Goal: Task Accomplishment & Management: Complete application form

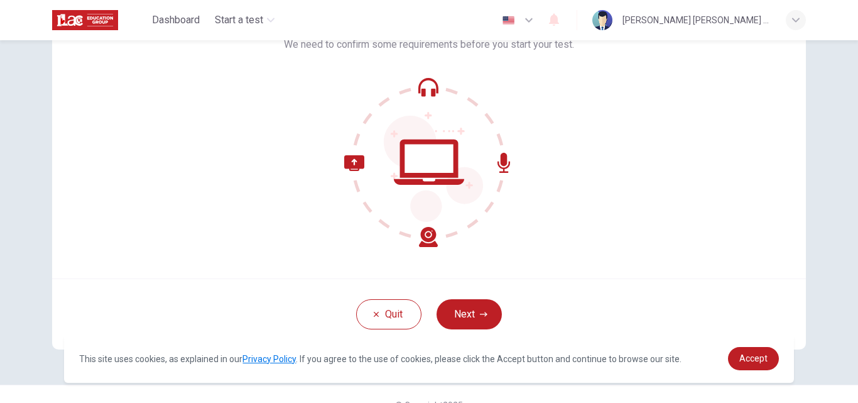
scroll to position [121, 0]
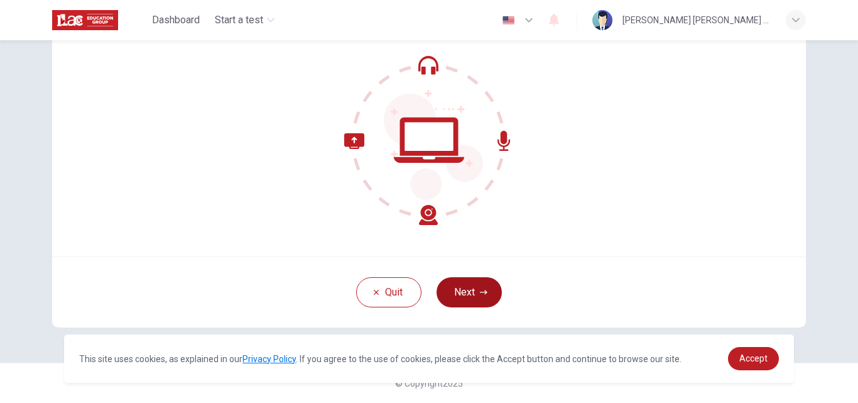
click at [474, 292] on button "Next" at bounding box center [469, 292] width 65 height 30
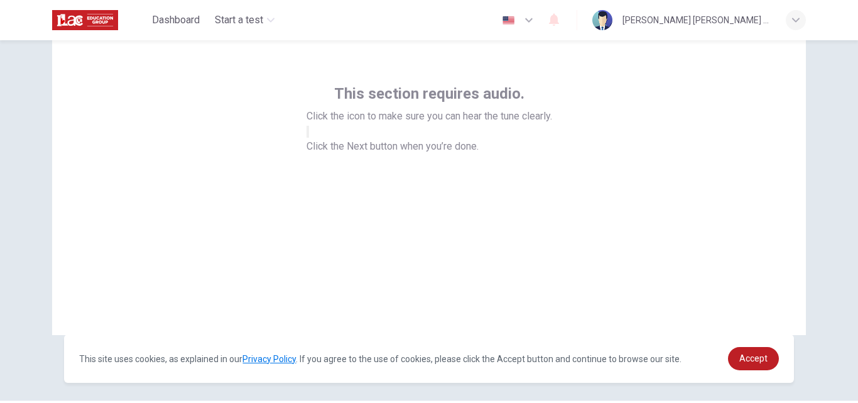
scroll to position [40, 0]
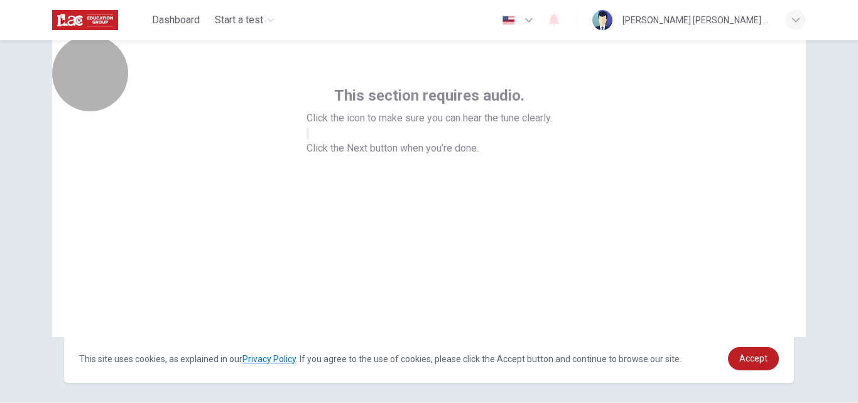
click at [309, 139] on button "button" at bounding box center [308, 134] width 3 height 12
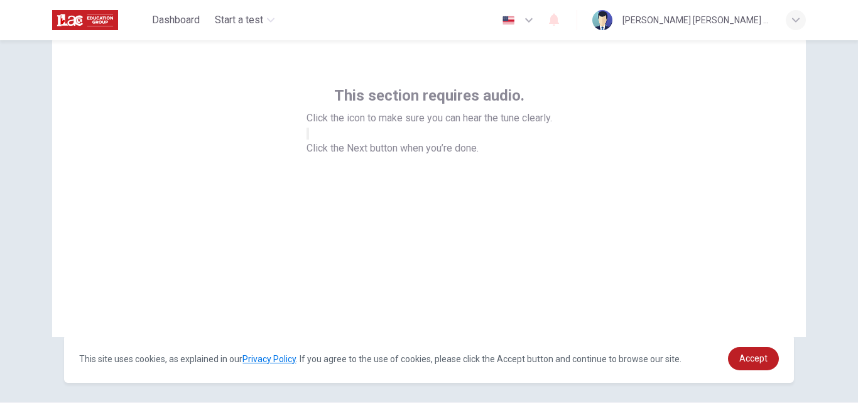
scroll to position [96, 0]
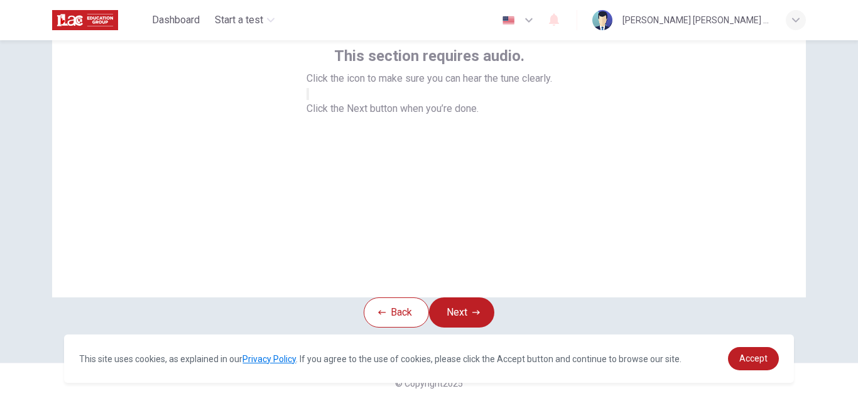
click at [719, 219] on div "This section requires audio. Click the icon to make sure you can hear the tune …" at bounding box center [429, 147] width 754 height 302
click at [458, 314] on button "Next" at bounding box center [461, 312] width 65 height 30
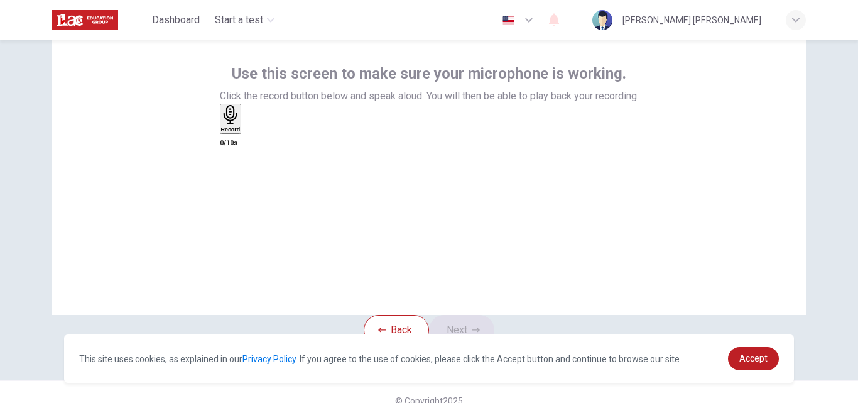
scroll to position [65, 0]
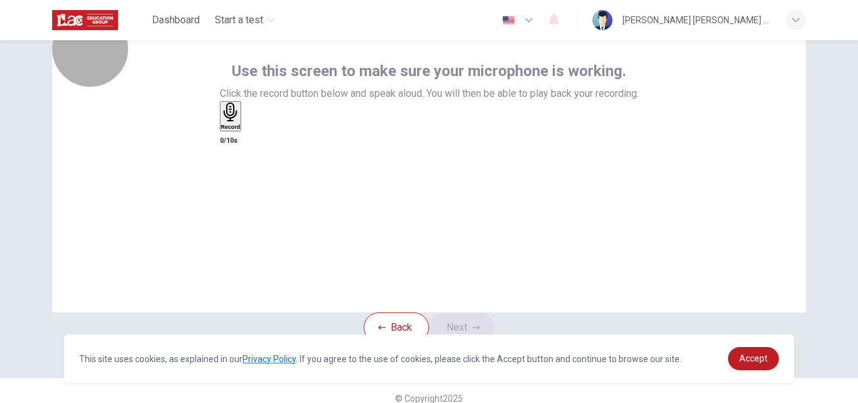
click at [237, 122] on icon "button" at bounding box center [230, 111] width 14 height 19
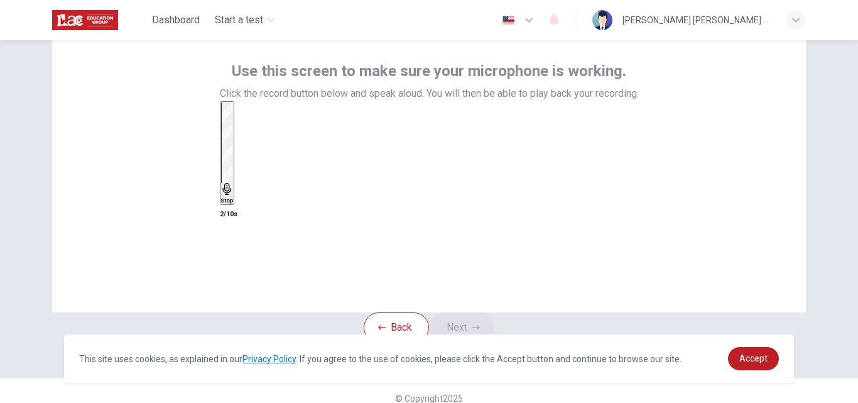
click at [234, 197] on h6 "Stop" at bounding box center [227, 200] width 13 height 6
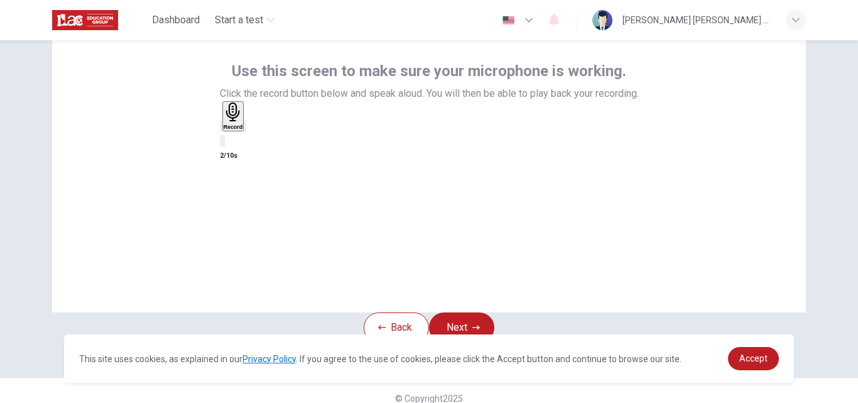
click at [257, 141] on icon "button" at bounding box center [253, 136] width 7 height 9
click at [243, 130] on h6 "Record" at bounding box center [233, 127] width 19 height 6
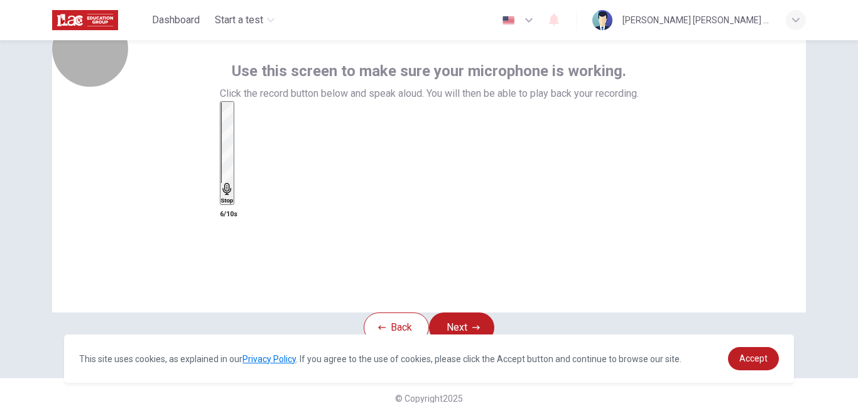
click at [234, 197] on h6 "Stop" at bounding box center [227, 200] width 13 height 6
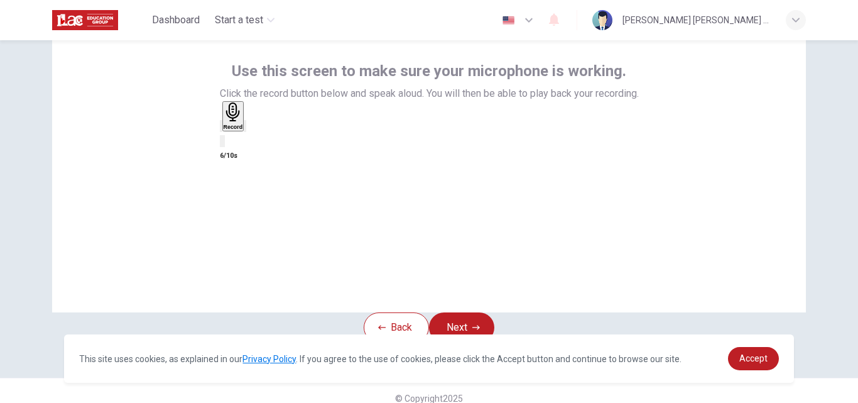
click at [245, 131] on div "button" at bounding box center [245, 125] width 0 height 9
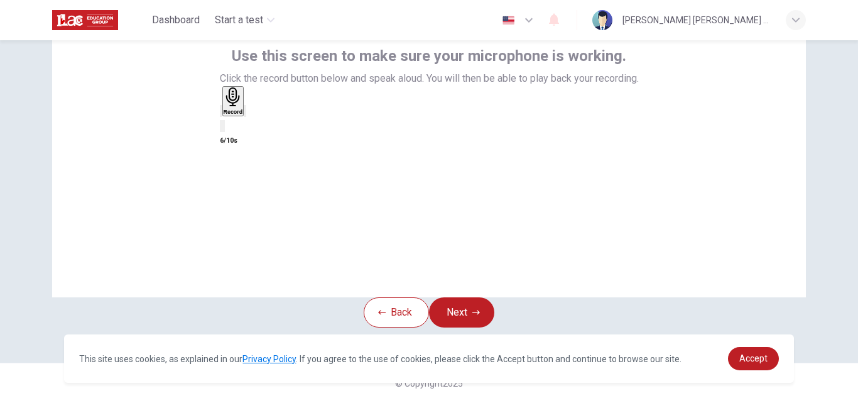
scroll to position [121, 0]
click at [221, 114] on icon "button" at bounding box center [221, 114] width 0 height 0
click at [464, 297] on button "Next" at bounding box center [461, 312] width 65 height 30
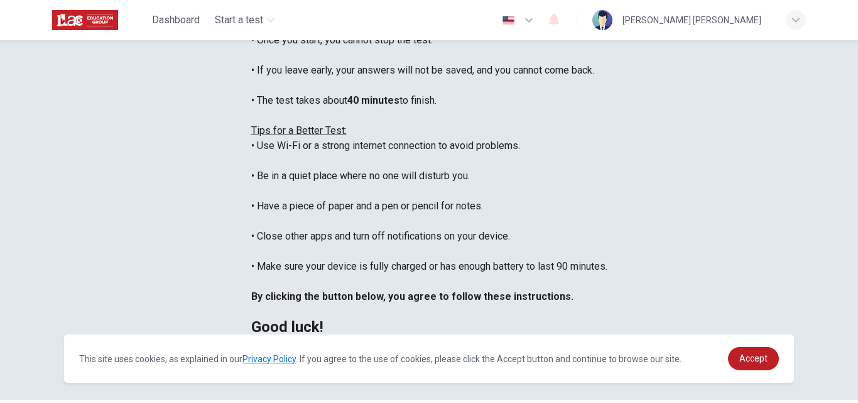
scroll to position [107, 0]
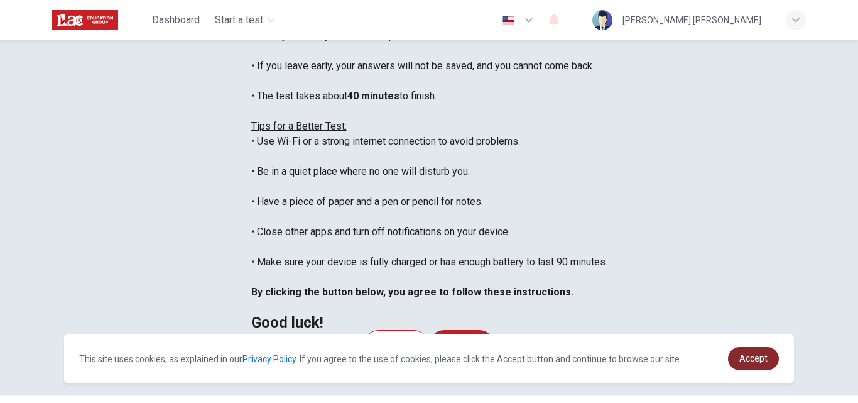
click at [755, 354] on span "Accept" at bounding box center [754, 358] width 28 height 10
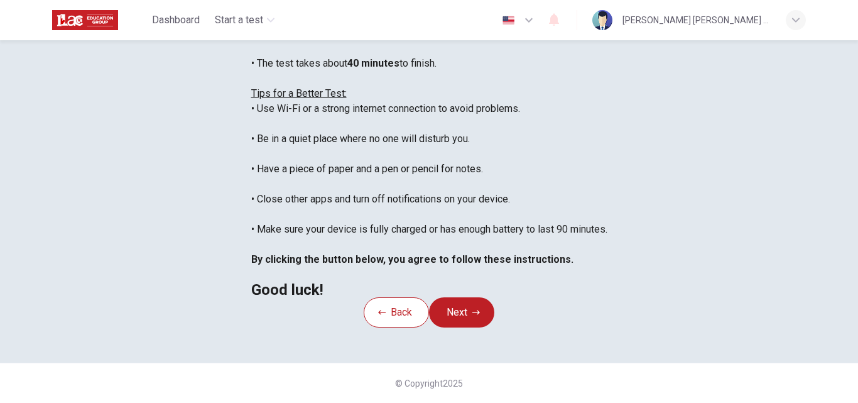
scroll to position [296, 0]
click at [480, 303] on button "Next" at bounding box center [461, 312] width 65 height 30
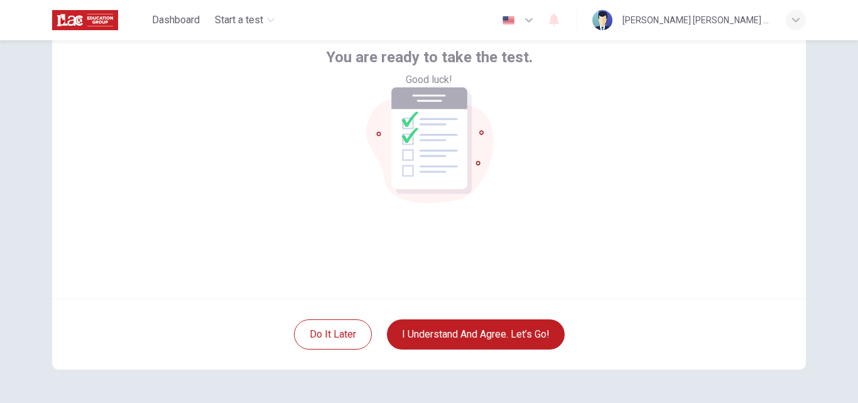
scroll to position [94, 0]
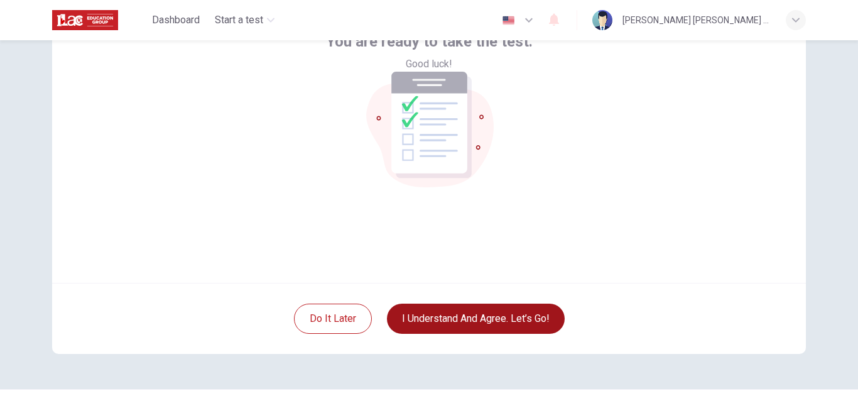
click at [442, 324] on button "I understand and agree. Let’s go!" at bounding box center [476, 318] width 178 height 30
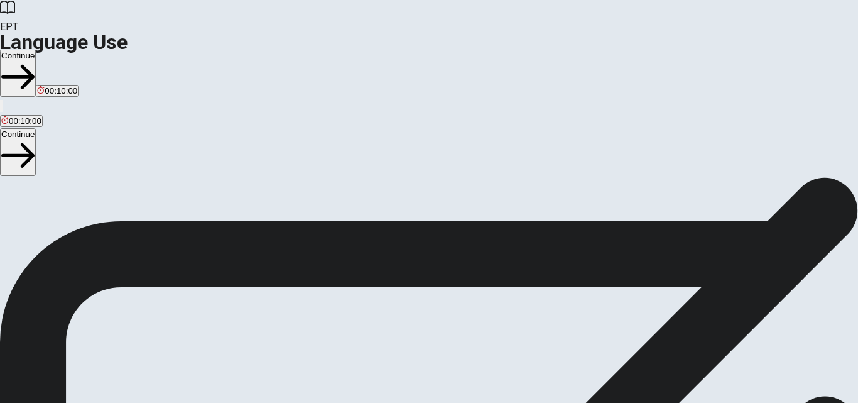
click at [36, 50] on button "Continue" at bounding box center [18, 73] width 36 height 47
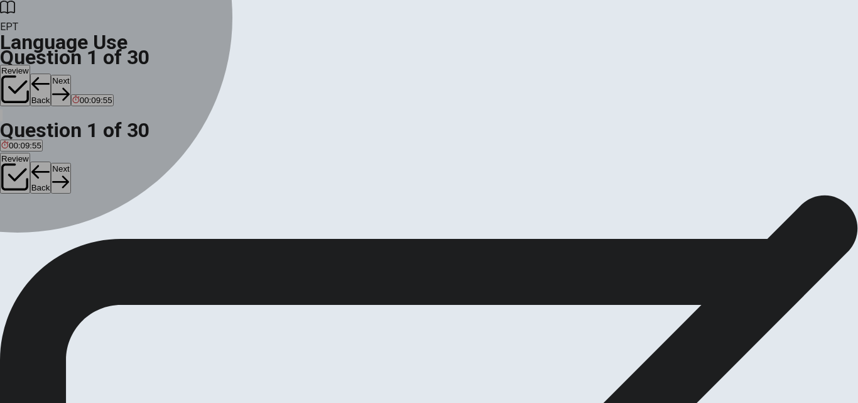
click at [36, 236] on div "B" at bounding box center [26, 230] width 19 height 9
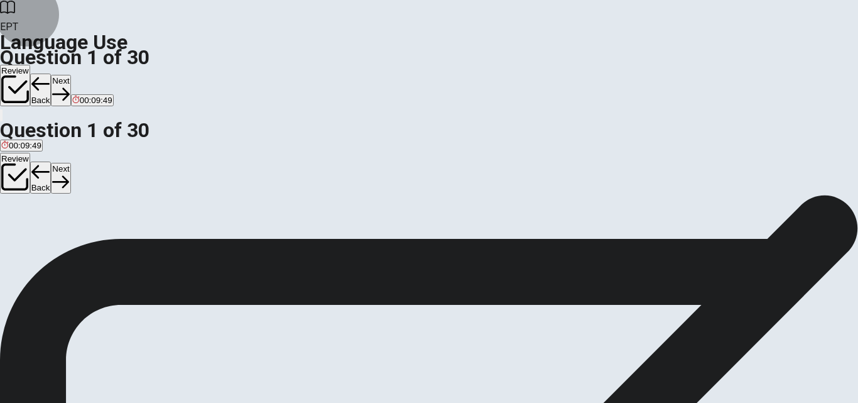
click at [70, 75] on button "Next" at bounding box center [60, 90] width 19 height 31
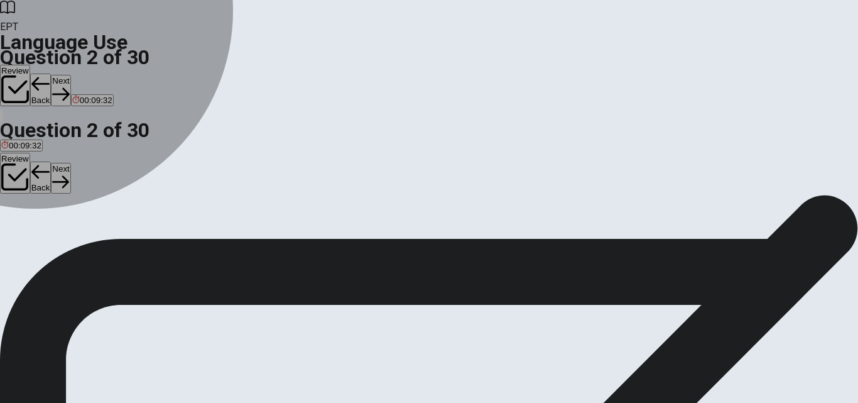
click at [14, 236] on span "Did" at bounding box center [7, 240] width 13 height 9
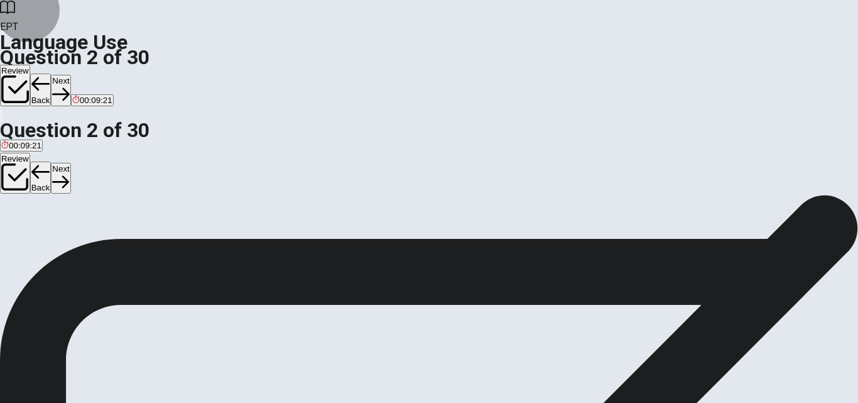
click at [70, 75] on button "Next" at bounding box center [60, 90] width 19 height 31
click at [44, 246] on button "C is" at bounding box center [39, 235] width 9 height 21
click at [70, 75] on button "Next" at bounding box center [60, 90] width 19 height 31
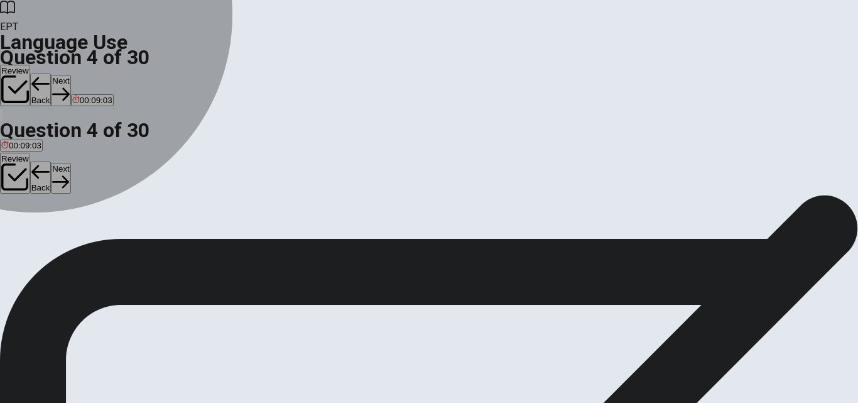
click at [45, 245] on span "did" at bounding box center [39, 240] width 11 height 9
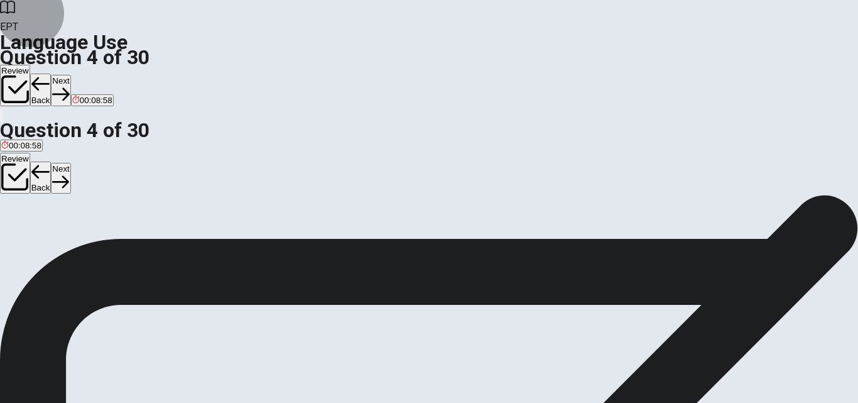
click at [70, 75] on button "Next" at bounding box center [60, 90] width 19 height 31
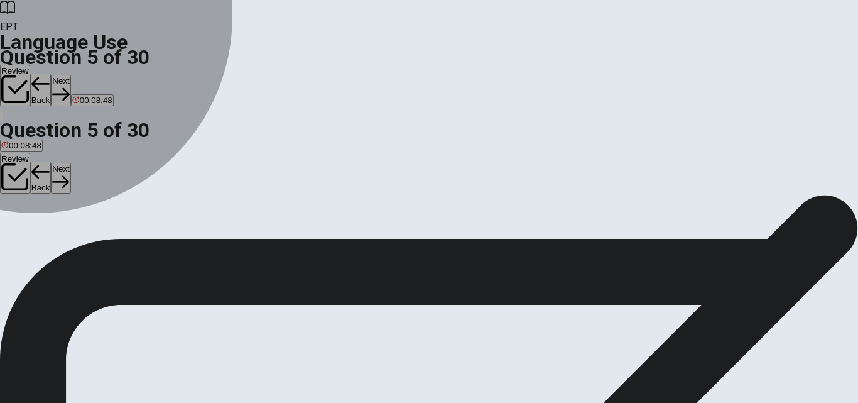
click at [40, 245] on span "read" at bounding box center [31, 240] width 17 height 9
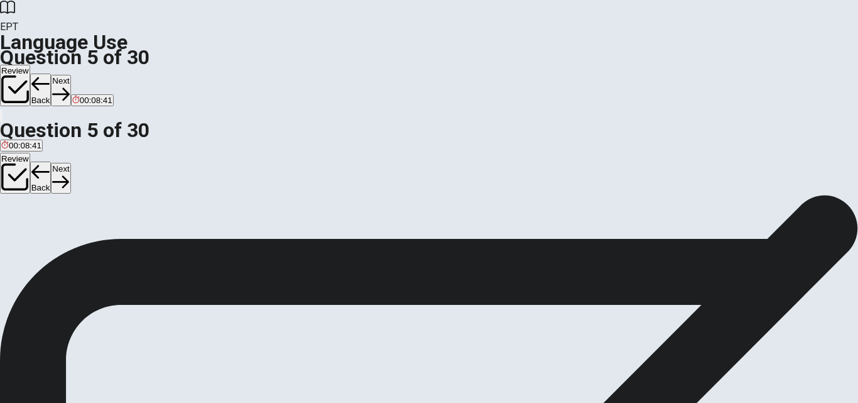
click at [70, 75] on button "Next" at bounding box center [60, 90] width 19 height 31
click at [46, 236] on div "C" at bounding box center [38, 230] width 15 height 9
click at [50, 75] on button "Next" at bounding box center [39, 90] width 19 height 31
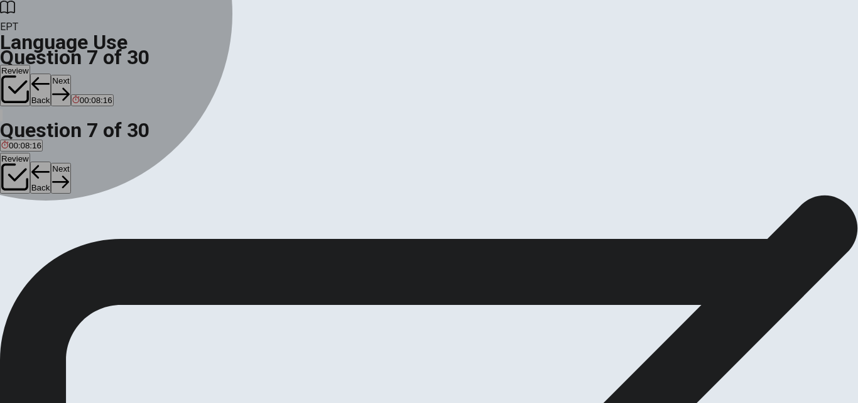
click at [138, 245] on span "A brush" at bounding box center [124, 240] width 28 height 9
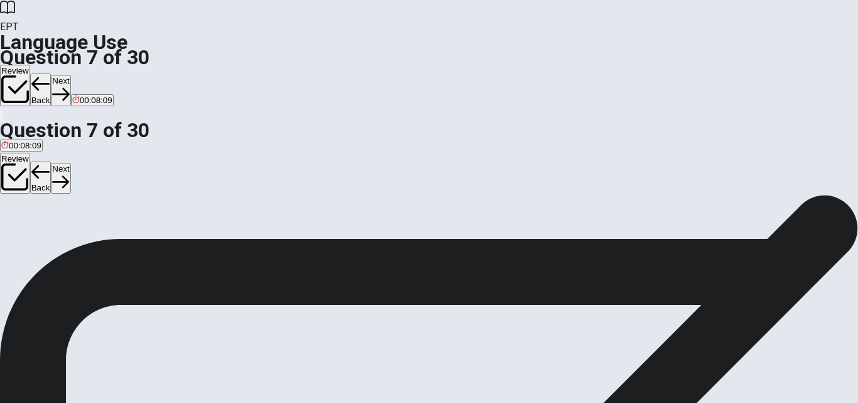
click at [70, 75] on button "Next" at bounding box center [60, 90] width 19 height 31
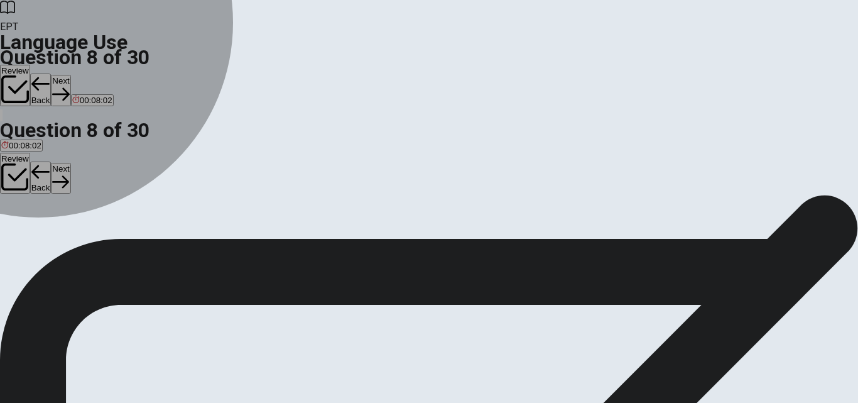
click at [54, 246] on button "B rings" at bounding box center [43, 235] width 21 height 21
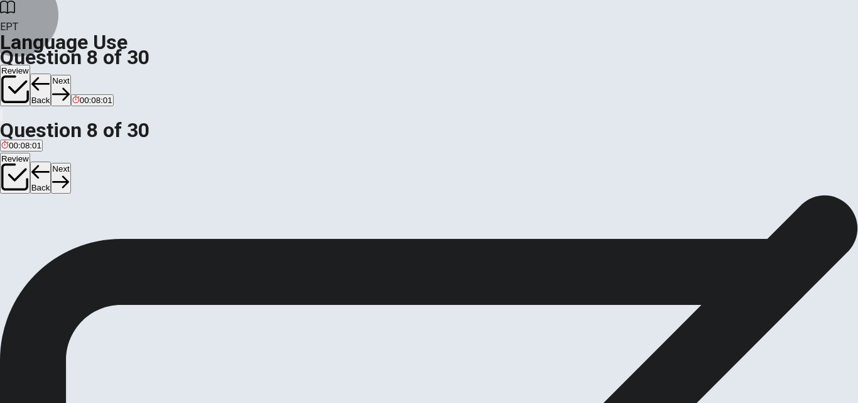
click at [70, 75] on button "Next" at bounding box center [60, 90] width 19 height 31
click at [43, 245] on span "clock" at bounding box center [34, 240] width 19 height 9
click at [70, 75] on button "Next" at bounding box center [60, 90] width 19 height 31
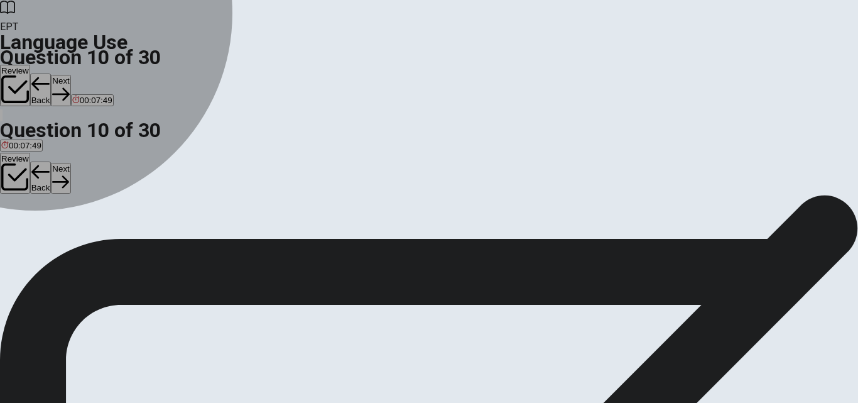
click at [34, 243] on span "Do" at bounding box center [28, 240] width 11 height 9
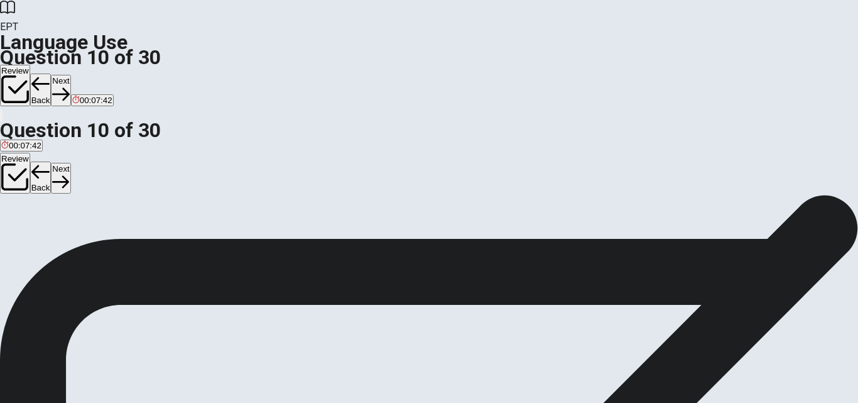
click at [49, 245] on span "Did" at bounding box center [42, 240] width 13 height 9
click at [70, 75] on button "Next" at bounding box center [60, 90] width 19 height 31
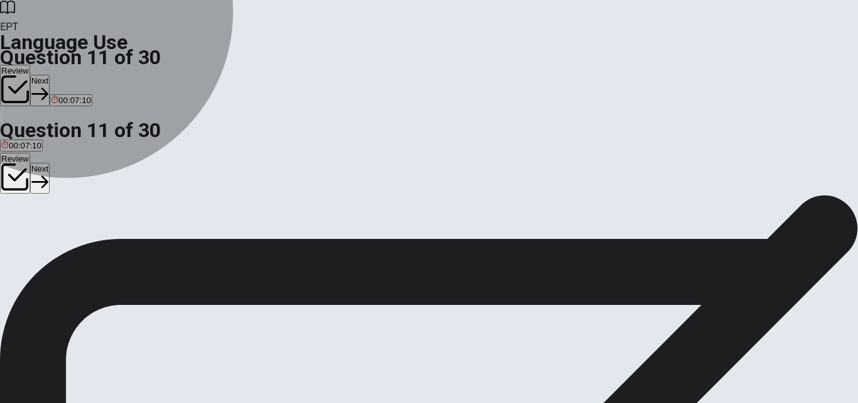
click at [56, 236] on span "had completed" at bounding box center [28, 240] width 55 height 9
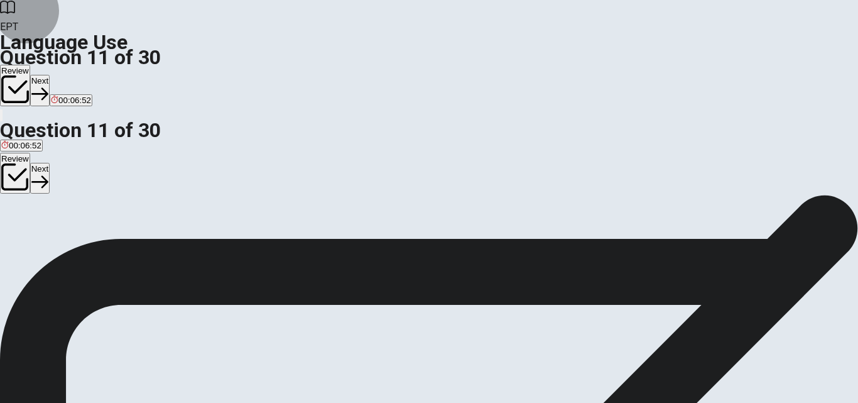
click at [50, 75] on button "Next" at bounding box center [39, 90] width 19 height 31
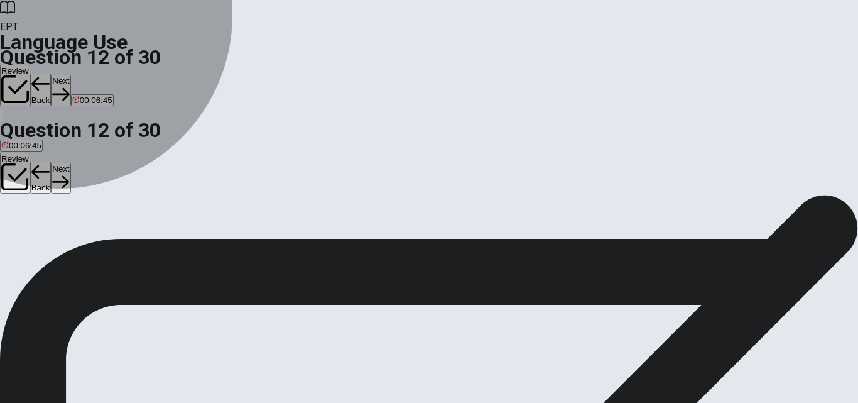
click at [50, 236] on span "was studying" at bounding box center [25, 240] width 48 height 9
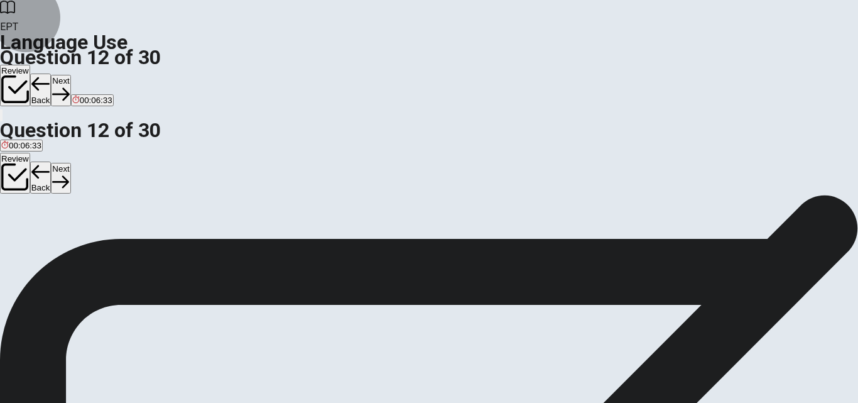
click at [70, 75] on button "Next" at bounding box center [60, 90] width 19 height 31
click at [25, 236] on span "will be" at bounding box center [12, 240] width 23 height 9
click at [70, 75] on button "Next" at bounding box center [60, 90] width 19 height 31
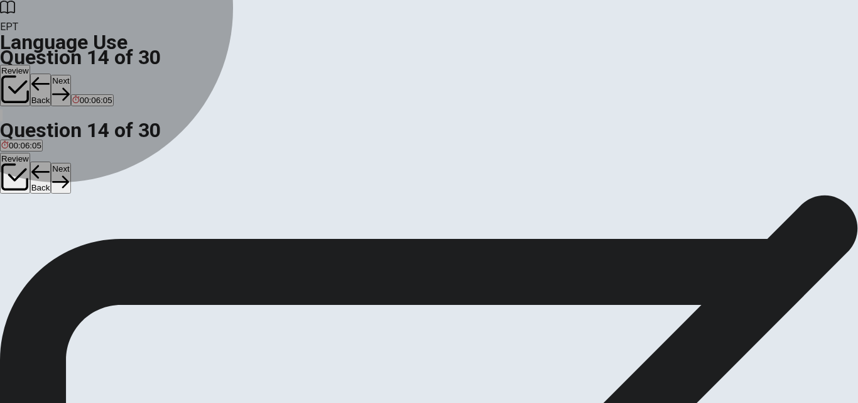
click at [12, 225] on button "A an" at bounding box center [6, 235] width 12 height 21
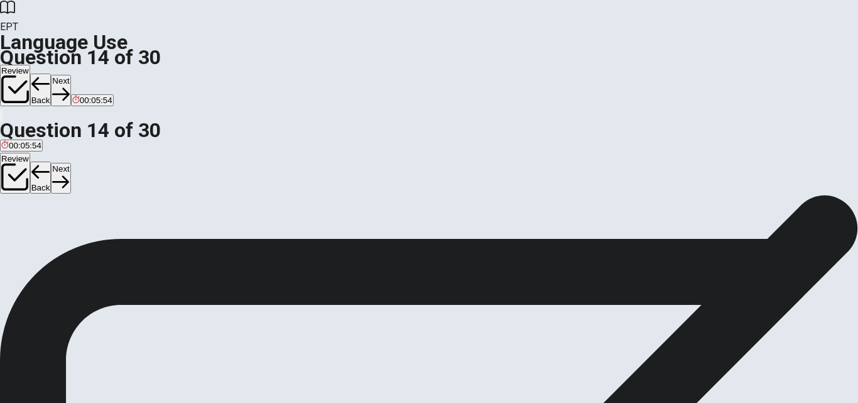
click at [70, 75] on button "Next" at bounding box center [60, 90] width 19 height 31
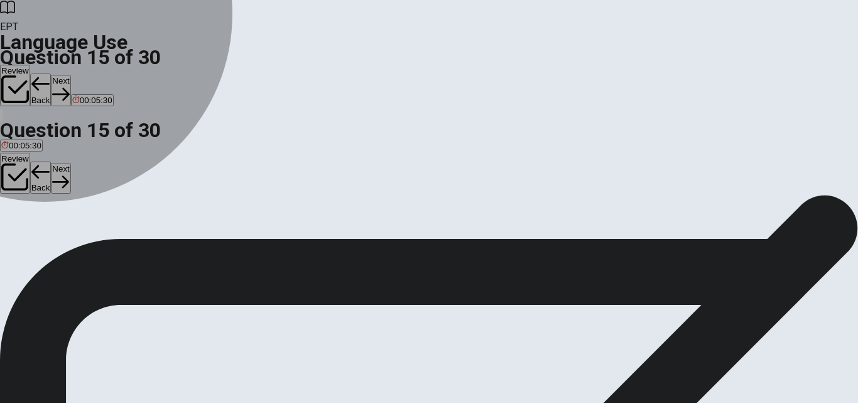
click at [102, 245] on span "watch it" at bounding box center [88, 240] width 28 height 9
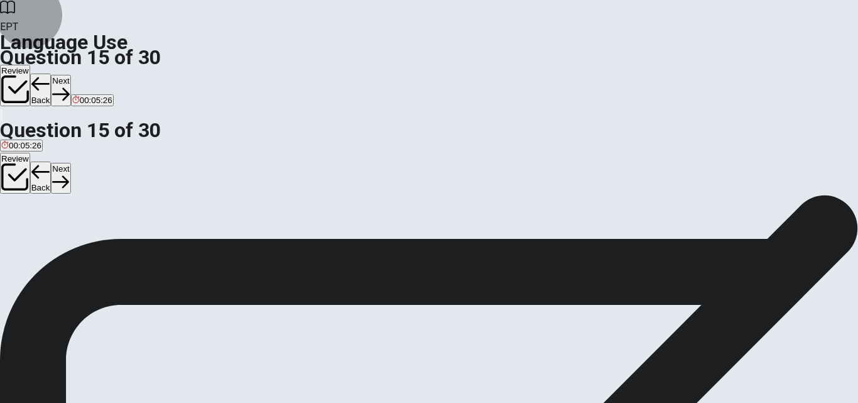
click at [70, 75] on button "Next" at bounding box center [60, 90] width 19 height 31
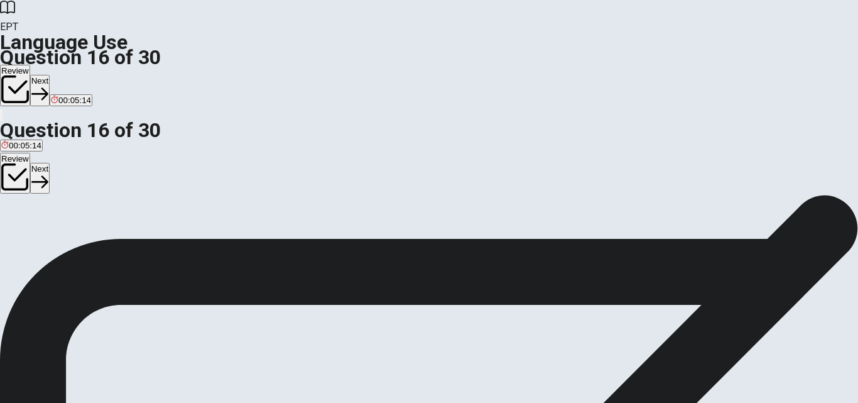
click at [36, 236] on span "generous" at bounding box center [18, 240] width 35 height 9
click at [50, 75] on button "Next" at bounding box center [39, 90] width 19 height 31
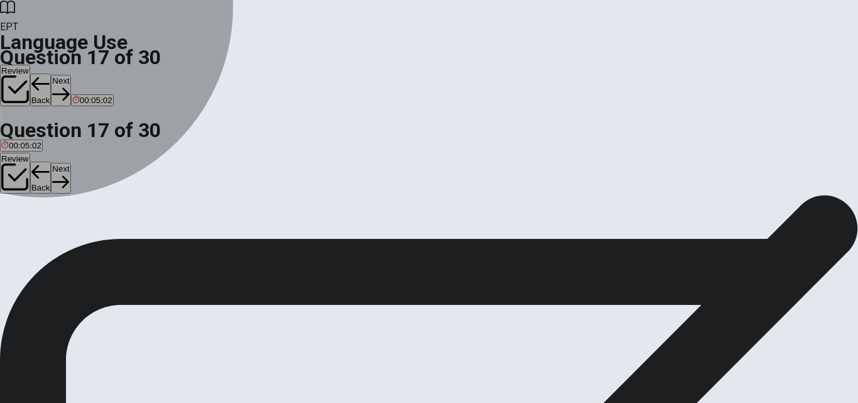
click at [53, 246] on button "B friendly" at bounding box center [38, 235] width 30 height 21
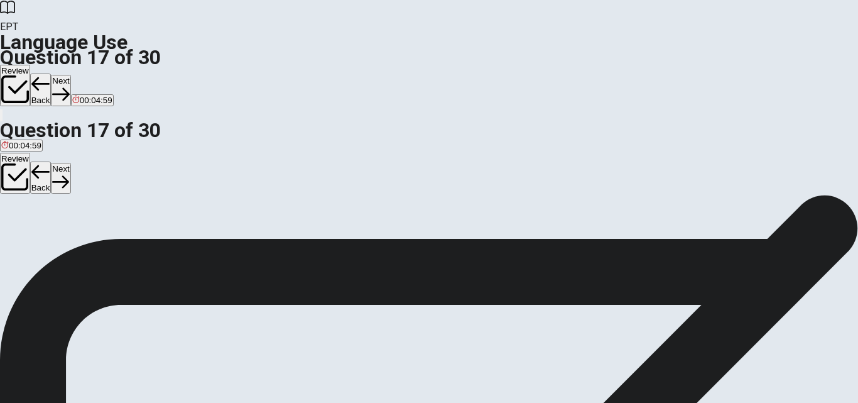
click at [70, 75] on button "Next" at bounding box center [60, 90] width 19 height 31
click at [143, 245] on span "rural" at bounding box center [134, 240] width 17 height 9
click at [70, 75] on button "Next" at bounding box center [60, 90] width 19 height 31
click at [26, 236] on span "honest" at bounding box center [13, 240] width 25 height 9
click at [70, 75] on button "Next" at bounding box center [60, 90] width 19 height 31
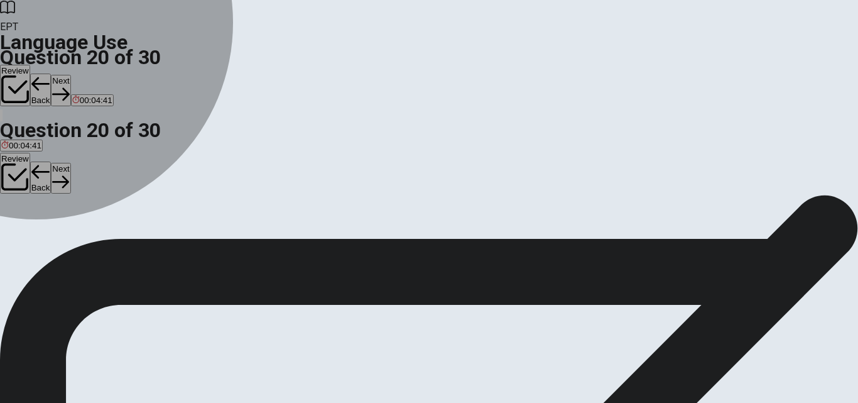
click at [21, 246] on button "B in" at bounding box center [16, 235] width 9 height 21
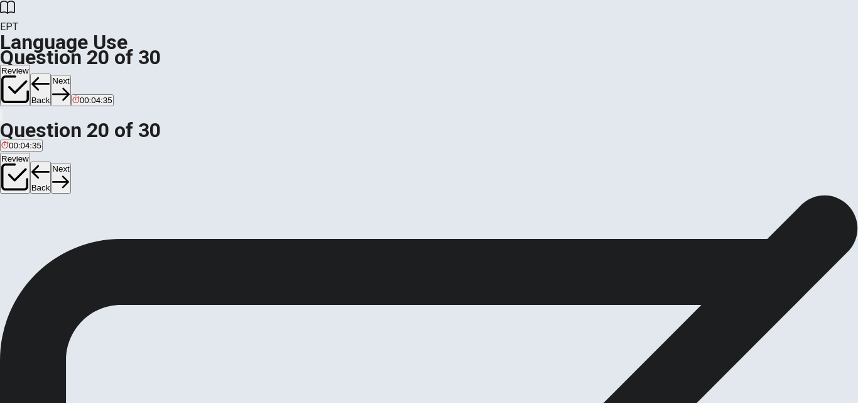
click at [70, 75] on button "Next" at bounding box center [60, 90] width 19 height 31
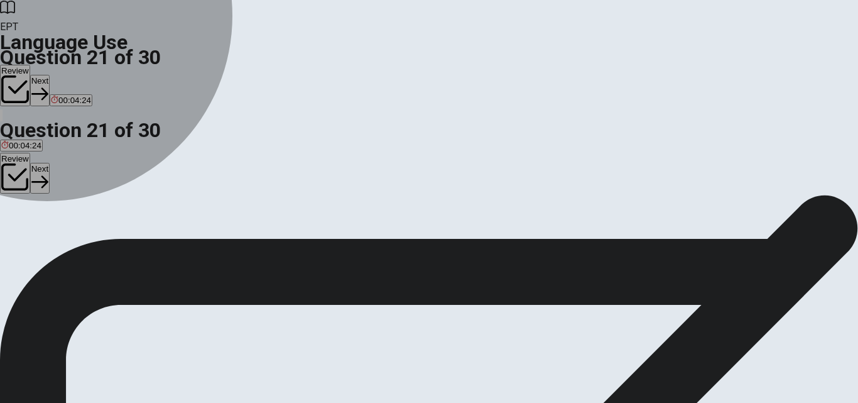
click at [42, 236] on span "the highest" at bounding box center [21, 240] width 41 height 9
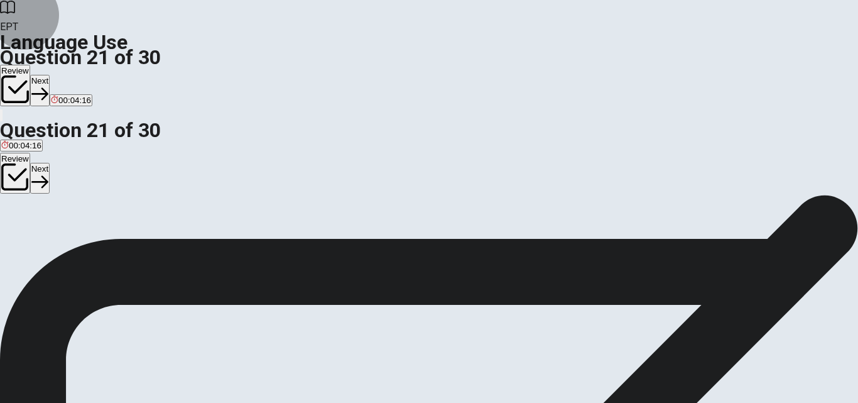
click at [50, 75] on button "Next" at bounding box center [39, 90] width 19 height 31
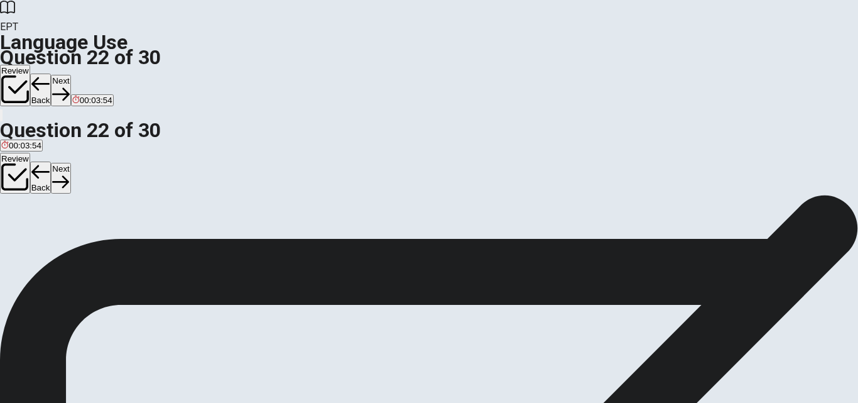
click at [44, 236] on button "B knew" at bounding box center [33, 235] width 22 height 21
click at [69, 85] on icon "button" at bounding box center [60, 93] width 17 height 17
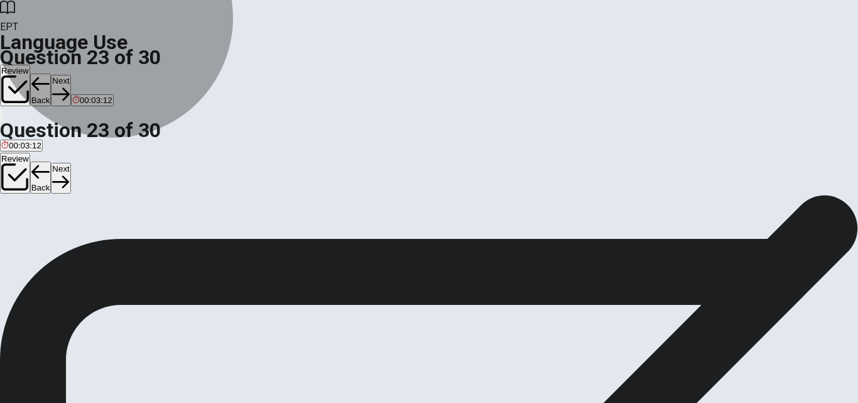
click at [117, 236] on span "He said he can speak Spanish." at bounding box center [59, 240] width 116 height 9
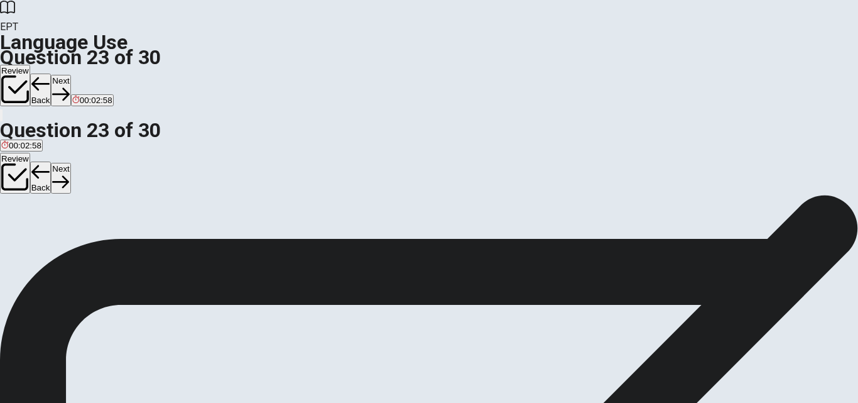
click at [70, 75] on button "Next" at bounding box center [60, 90] width 19 height 31
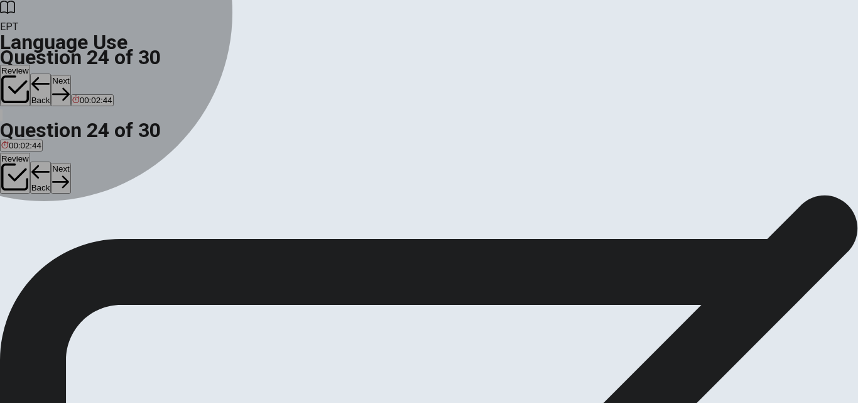
click at [40, 242] on span "left" at bounding box center [33, 240] width 11 height 9
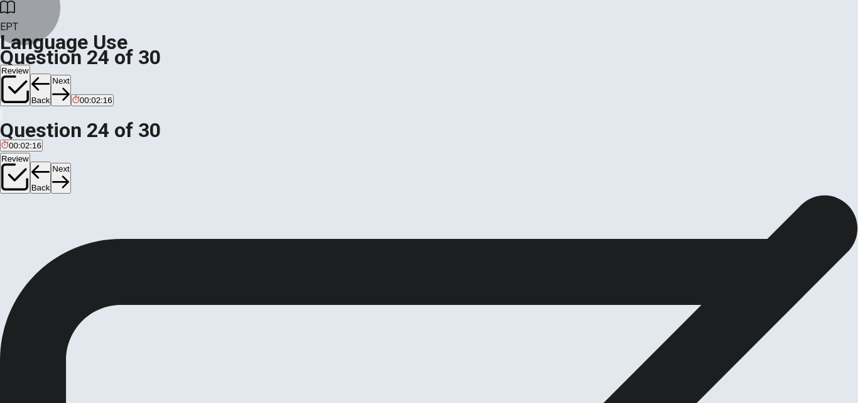
click at [70, 75] on button "Next" at bounding box center [60, 90] width 19 height 31
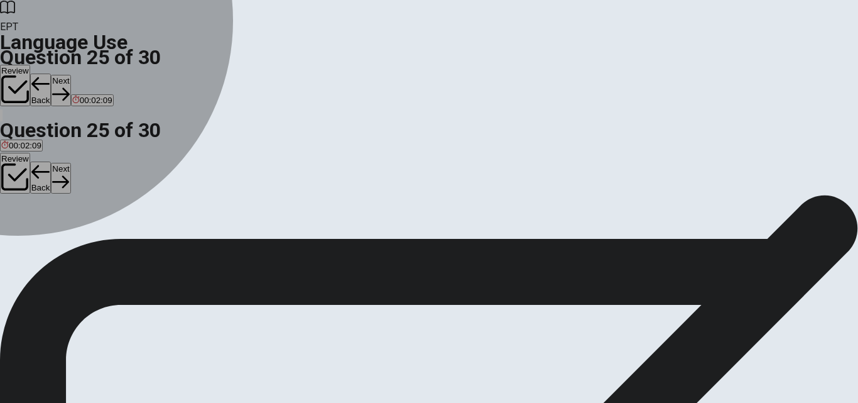
click at [75, 236] on div "B" at bounding box center [49, 230] width 51 height 9
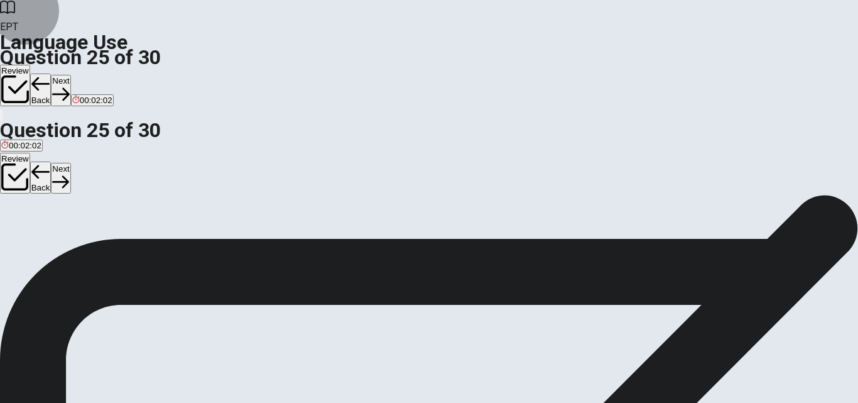
click at [70, 75] on button "Next" at bounding box center [60, 90] width 19 height 31
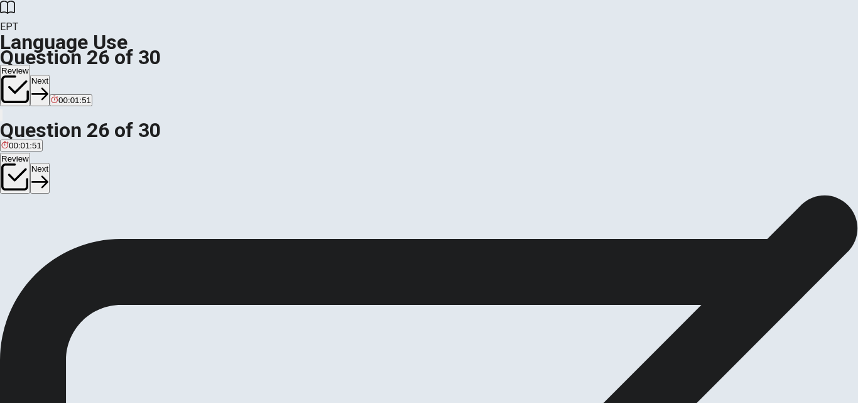
click at [35, 236] on span "an object" at bounding box center [18, 240] width 34 height 9
click at [50, 75] on button "Next" at bounding box center [39, 90] width 19 height 31
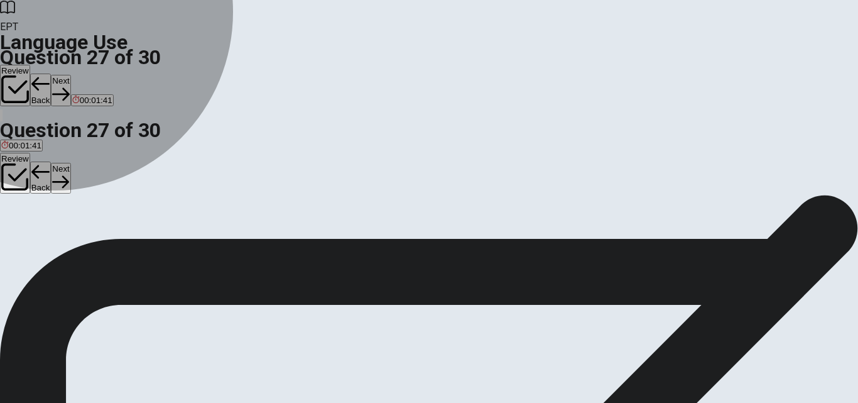
click at [76, 241] on span "a guess" at bounding box center [61, 240] width 30 height 9
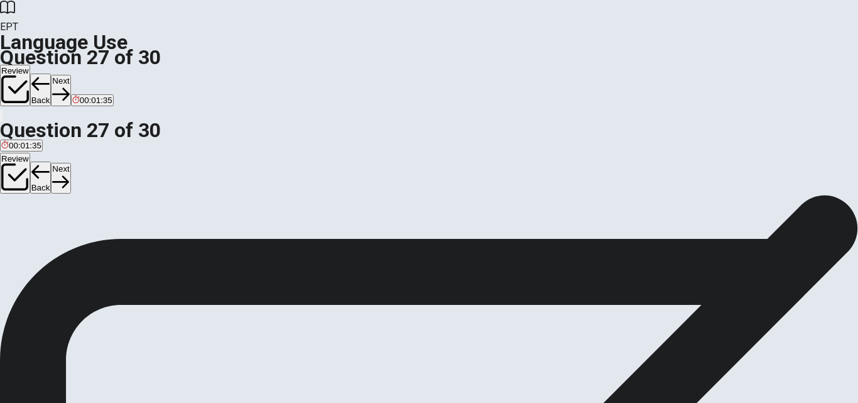
click at [70, 75] on button "Next" at bounding box center [60, 90] width 19 height 31
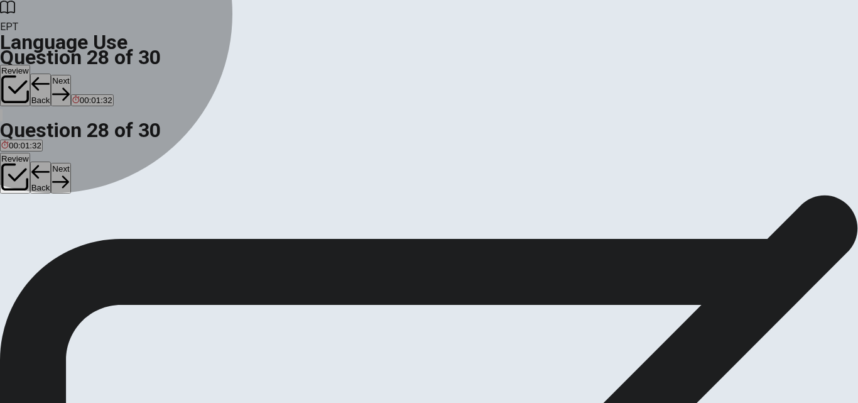
click at [97, 245] on span "benefit" at bounding box center [84, 240] width 25 height 9
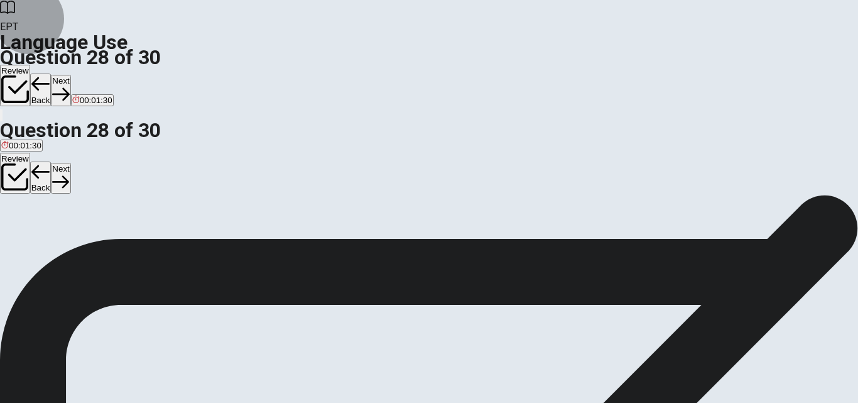
click at [70, 75] on button "Next" at bounding box center [60, 90] width 19 height 31
click at [155, 245] on span "possible" at bounding box center [139, 240] width 31 height 9
click at [70, 75] on button "Next" at bounding box center [60, 90] width 19 height 31
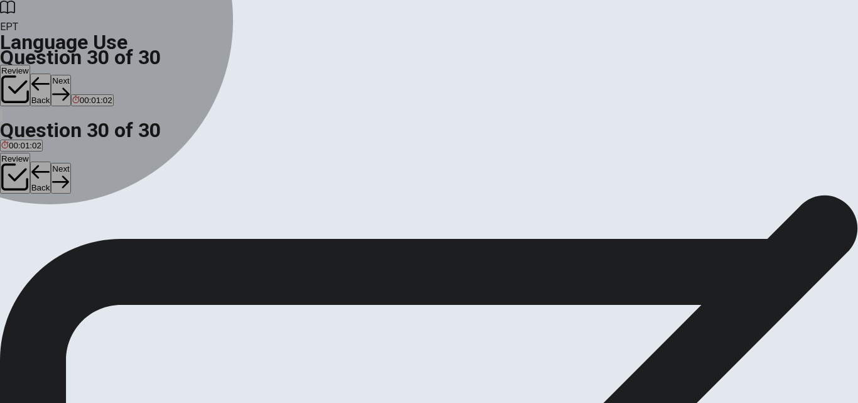
click at [56, 161] on span "Have" at bounding box center [45, 156] width 19 height 9
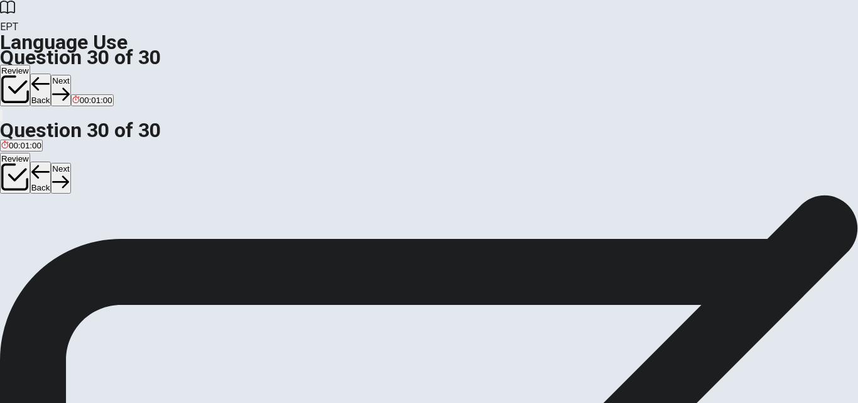
click at [66, 163] on button "D If" at bounding box center [61, 151] width 9 height 21
click at [70, 75] on button "Next" at bounding box center [60, 90] width 19 height 31
click at [647, 402] on div at bounding box center [429, 403] width 858 height 0
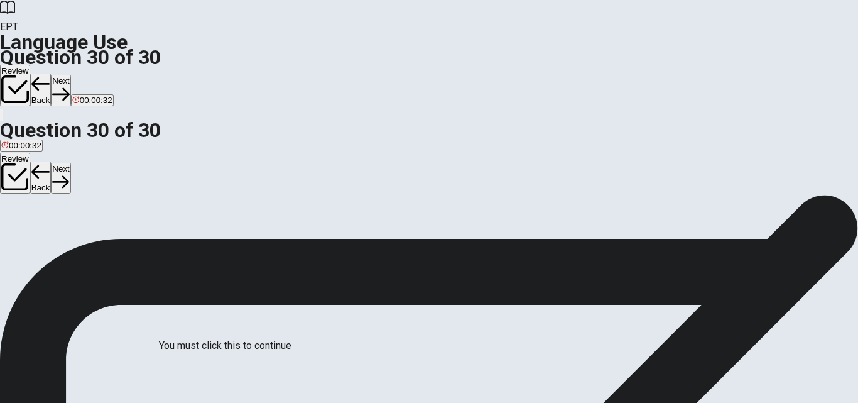
click at [647, 402] on div at bounding box center [429, 403] width 858 height 0
drag, startPoint x: 647, startPoint y: 167, endPoint x: 629, endPoint y: 94, distance: 75.7
click at [629, 402] on div at bounding box center [429, 403] width 858 height 0
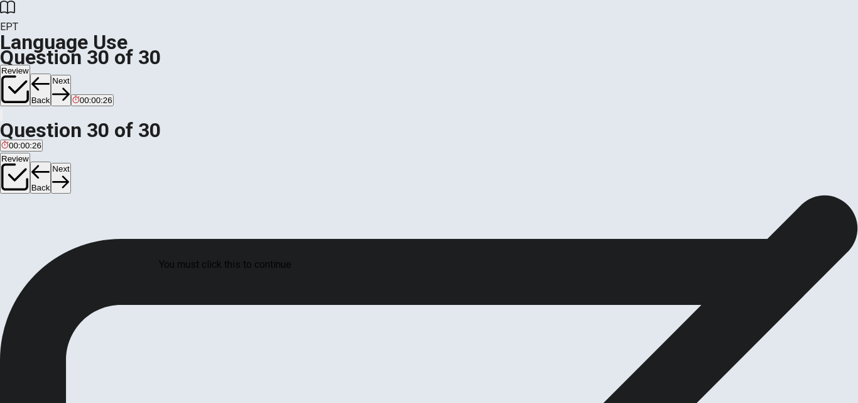
click at [30, 65] on button "Review" at bounding box center [15, 85] width 30 height 41
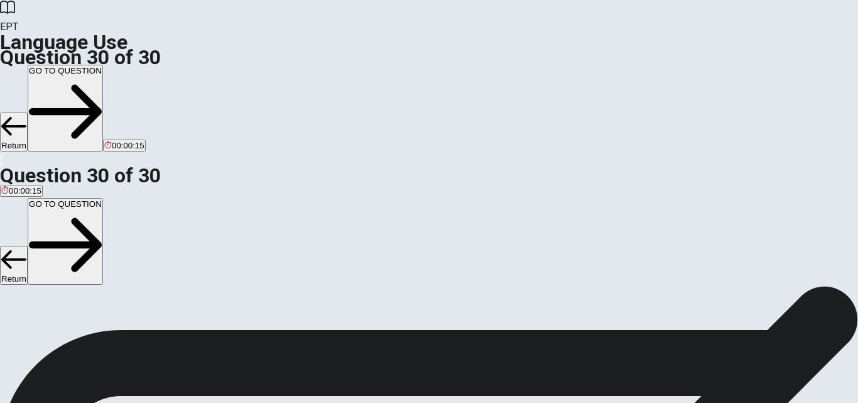
scroll to position [91, 0]
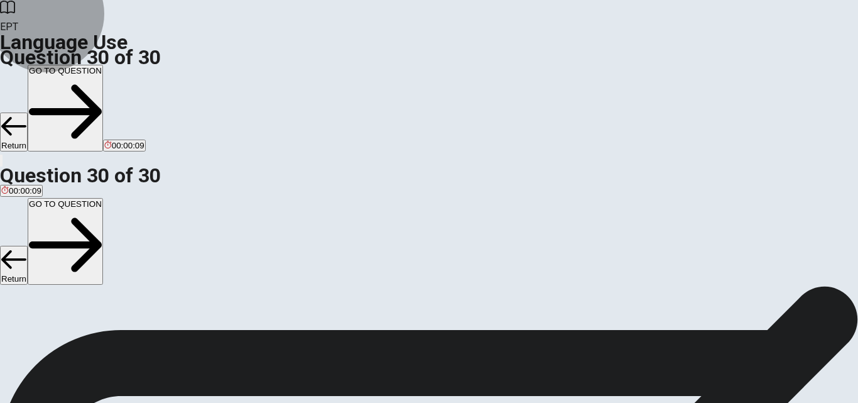
click at [103, 65] on button "GO TO QUESTION" at bounding box center [65, 108] width 75 height 87
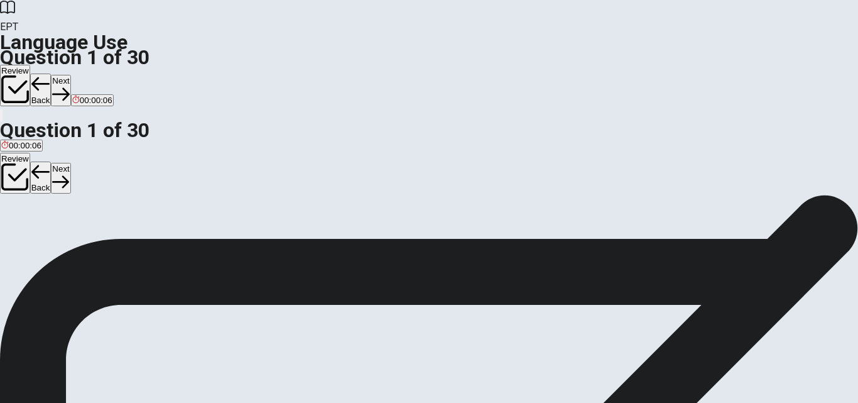
scroll to position [26, 0]
click at [70, 75] on button "Next" at bounding box center [60, 90] width 19 height 31
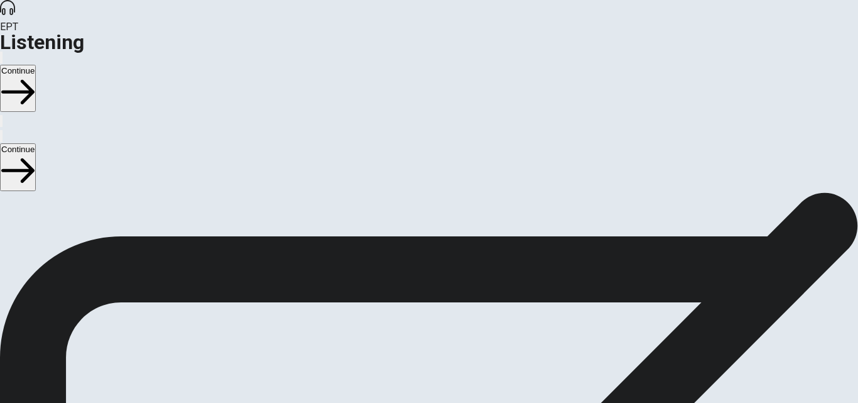
scroll to position [45, 0]
click at [36, 65] on button "Continue" at bounding box center [18, 88] width 36 height 47
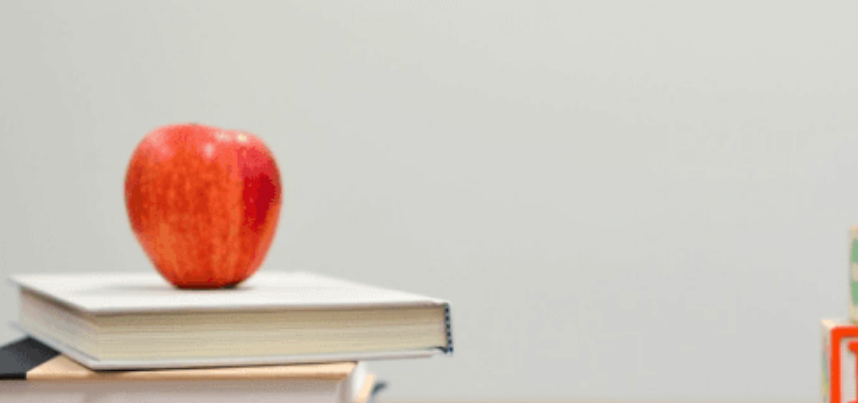
scroll to position [910, 0]
click at [3, 52] on button "button" at bounding box center [1, 58] width 3 height 12
click at [809, 198] on div "Question 1 What does the man use to take photos? A A camera B A tablet C His ph…" at bounding box center [429, 304] width 858 height 309
click at [36, 196] on div "A" at bounding box center [18, 200] width 35 height 9
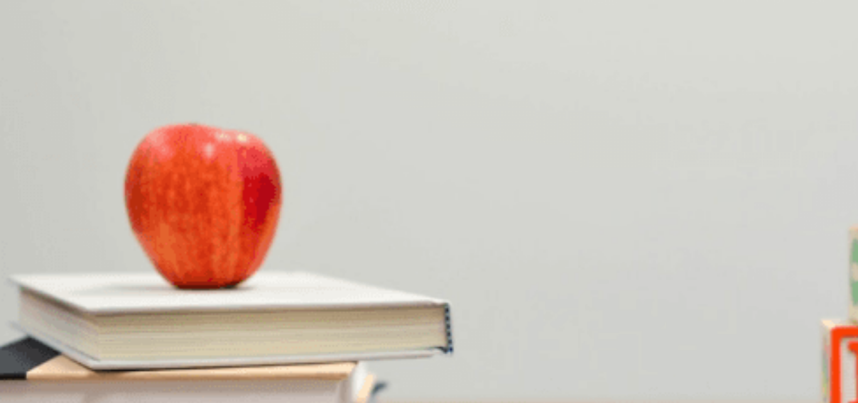
scroll to position [326, 0]
click at [229, 268] on span "Landscapes" at bounding box center [205, 262] width 45 height 9
drag, startPoint x: 804, startPoint y: 171, endPoint x: 802, endPoint y: 192, distance: 20.8
click at [799, 199] on div "Question 1 What does the man use to take photos? A A camera B A tablet C His ph…" at bounding box center [429, 304] width 858 height 309
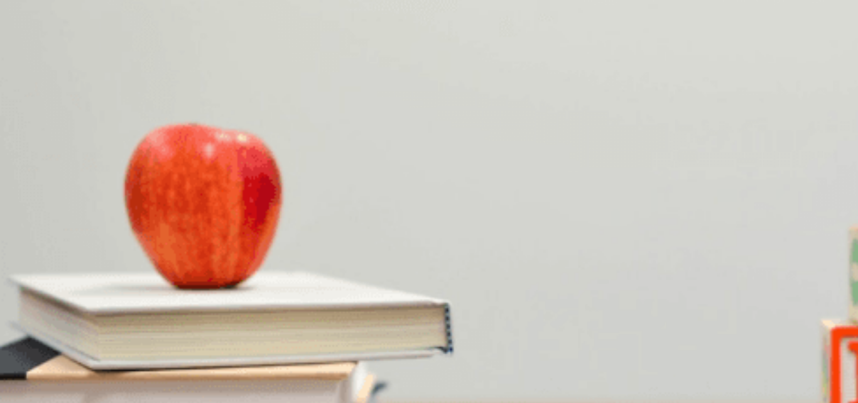
click at [111, 353] on button "B He is enjoying it" at bounding box center [81, 363] width 62 height 21
click at [126, 300] on button "B For travel" at bounding box center [108, 310] width 38 height 21
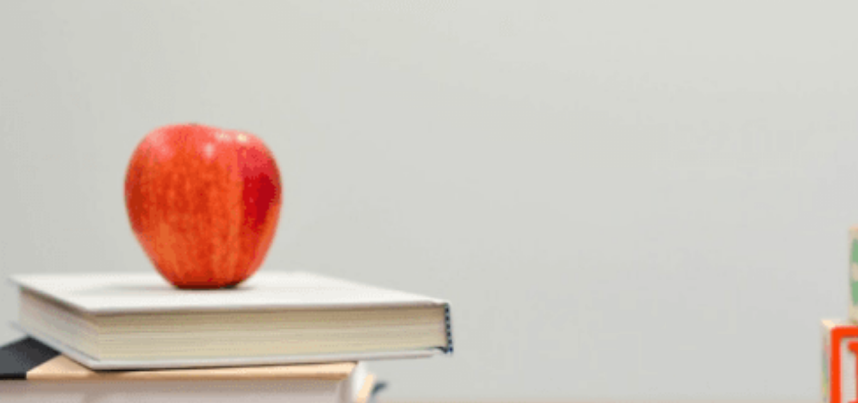
drag, startPoint x: 803, startPoint y: 238, endPoint x: 787, endPoint y: 142, distance: 96.8
click at [792, 150] on div "Question 1 What does the man use to take photos? A A camera B A tablet C His ph…" at bounding box center [429, 304] width 858 height 309
drag, startPoint x: 804, startPoint y: 231, endPoint x: 805, endPoint y: 239, distance: 8.8
click at [806, 244] on div "Question 1 What does the man use to take photos? A A camera B A tablet C His ph…" at bounding box center [429, 304] width 858 height 309
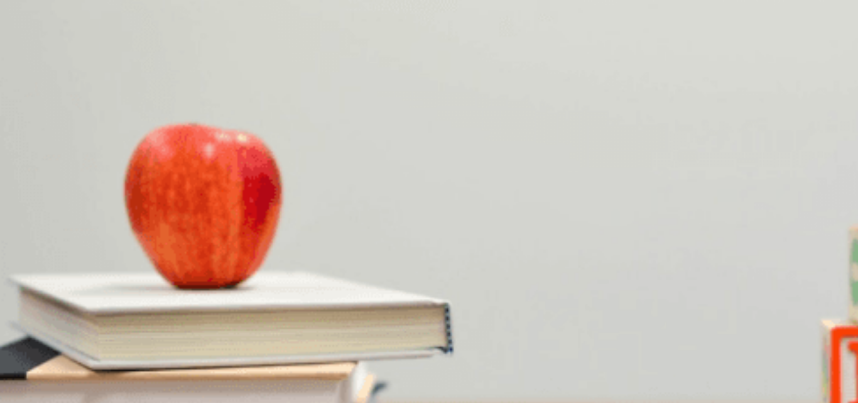
scroll to position [54, 0]
click at [36, 65] on button "Continue" at bounding box center [18, 88] width 36 height 47
click at [180, 402] on div at bounding box center [429, 403] width 858 height 0
click at [663, 402] on div at bounding box center [429, 403] width 858 height 0
click at [670, 402] on div at bounding box center [429, 403] width 858 height 0
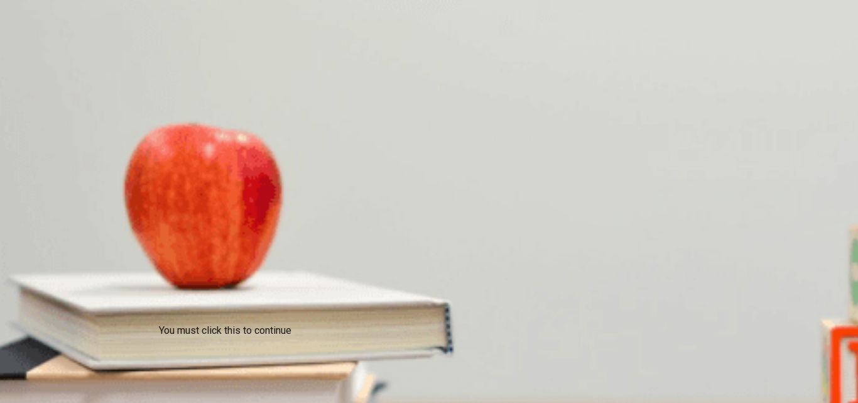
click at [671, 402] on div at bounding box center [429, 403] width 858 height 0
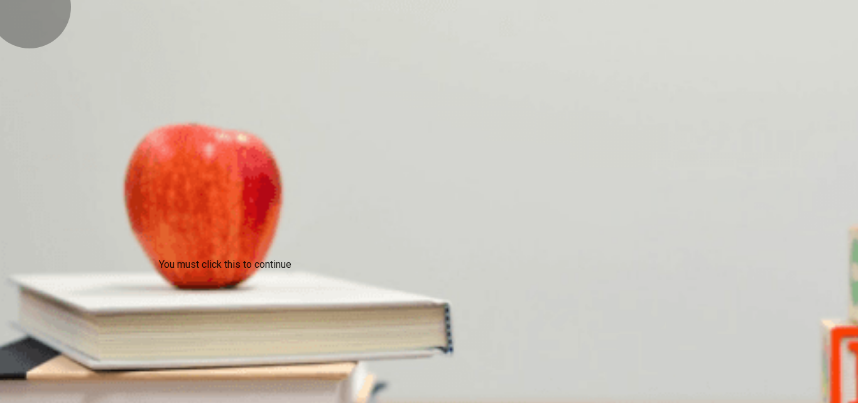
click at [36, 65] on button "Continue" at bounding box center [18, 88] width 36 height 47
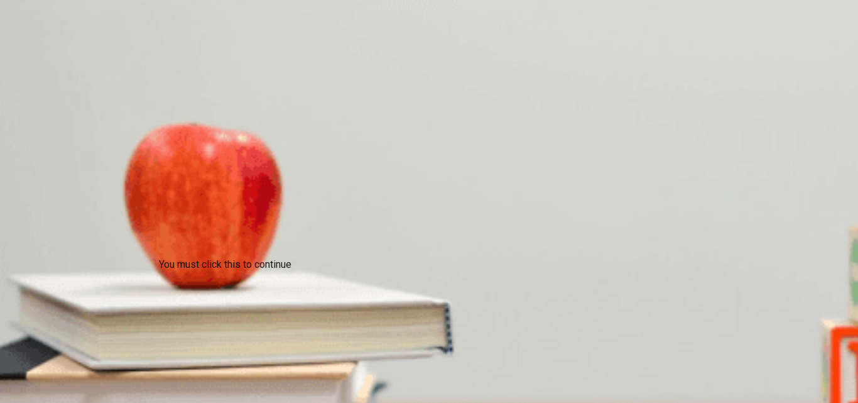
click at [291, 268] on div "You must click this to continue" at bounding box center [225, 264] width 133 height 15
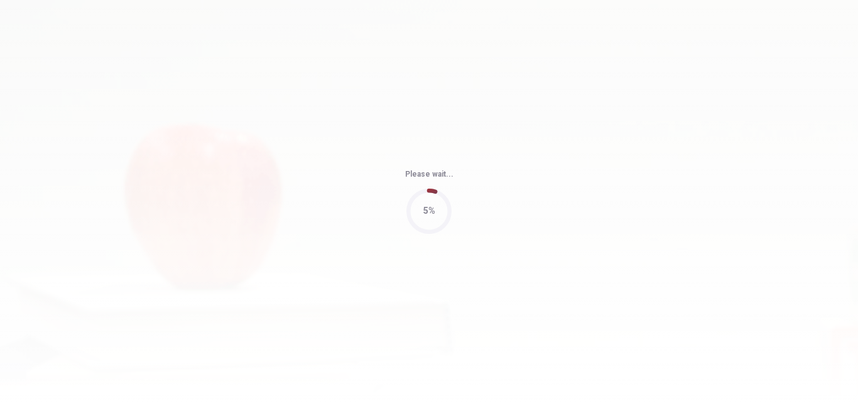
type input "79"
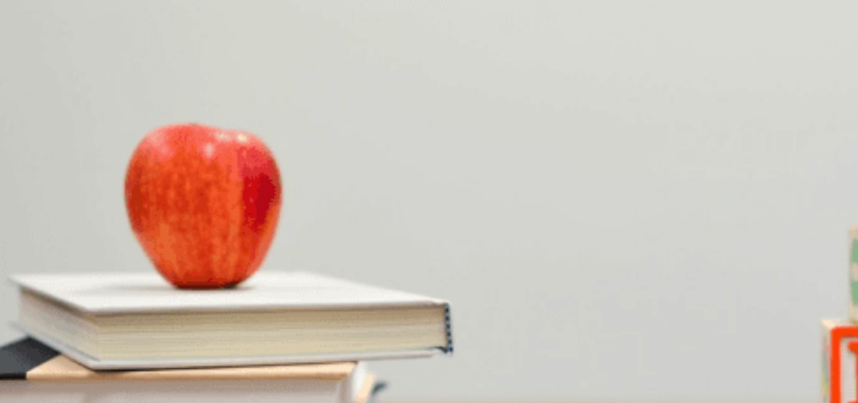
drag, startPoint x: 796, startPoint y: 138, endPoint x: 799, endPoint y: 156, distance: 18.0
click at [799, 207] on div "Question 6 What part of the presentation is she most concerned about? A The wri…" at bounding box center [429, 339] width 858 height 264
click at [806, 192] on div "Question 6 What part of the presentation is she most concerned about? A The wri…" at bounding box center [429, 346] width 858 height 309
drag, startPoint x: 796, startPoint y: 232, endPoint x: 795, endPoint y: 286, distance: 54.0
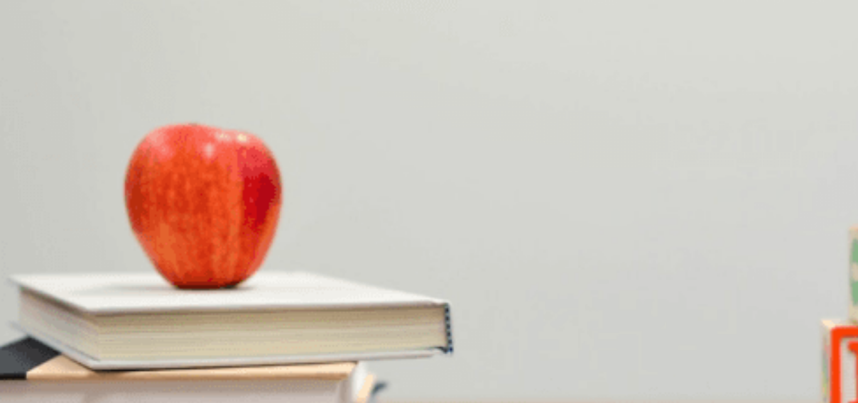
click at [795, 286] on div "Question 10 What did the woman just complete? A A project [MEDICAL_DATA] A repo…" at bounding box center [429, 280] width 858 height 53
click at [88, 221] on button "B The visuals" at bounding box center [65, 231] width 45 height 21
click at [178, 273] on button "B On both content and design" at bounding box center [125, 283] width 106 height 21
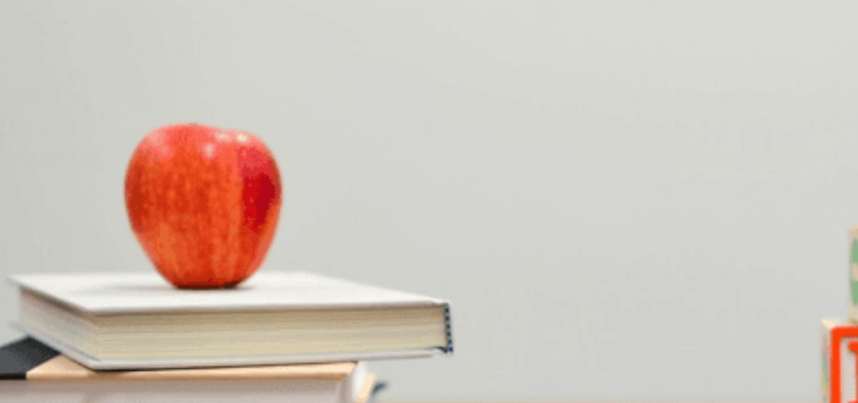
scroll to position [704, 0]
click at [196, 326] on button "D It’s solid" at bounding box center [179, 336] width 33 height 21
drag, startPoint x: 804, startPoint y: 268, endPoint x: 801, endPoint y: 289, distance: 21.5
click at [801, 289] on div "Question 6 What part of the presentation is she most concerned about? A The wri…" at bounding box center [429, 329] width 858 height 309
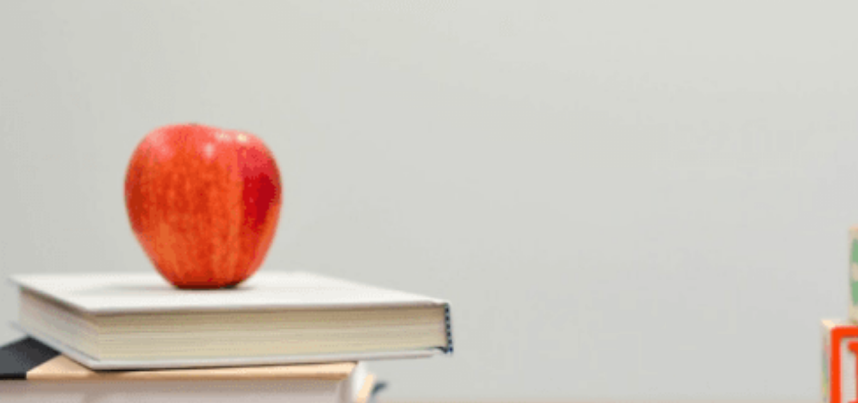
click at [227, 379] on button "C She thanks him" at bounding box center [197, 389] width 60 height 21
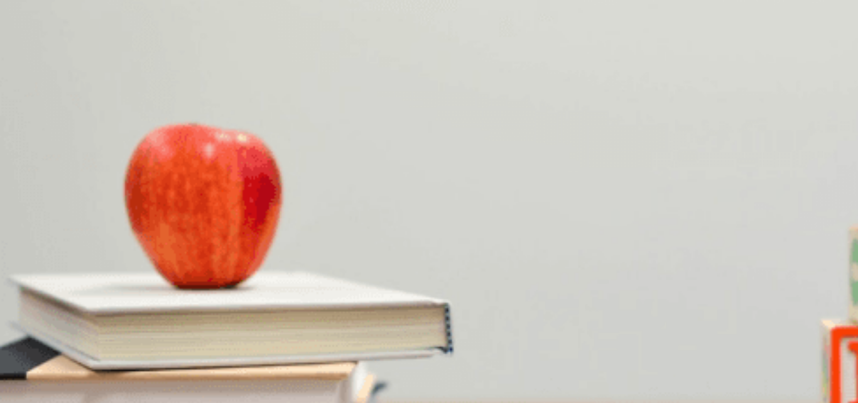
drag, startPoint x: 190, startPoint y: 165, endPoint x: 136, endPoint y: 168, distance: 54.8
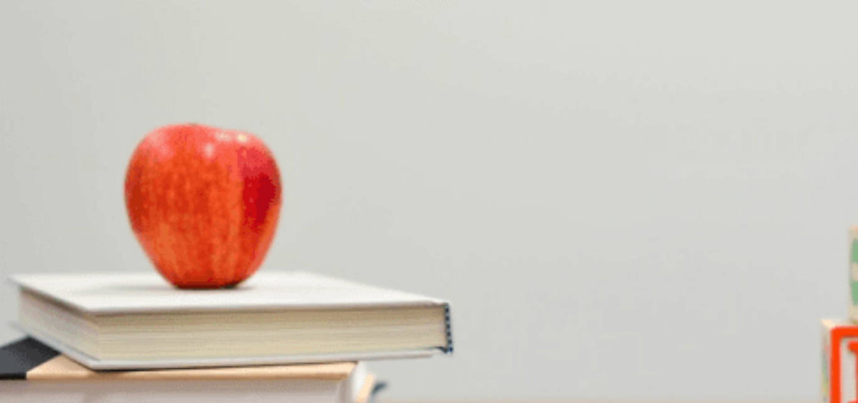
scroll to position [105, 0]
click at [211, 344] on button "D A presentation" at bounding box center [183, 354] width 56 height 21
click at [36, 65] on button "Continue" at bounding box center [18, 88] width 36 height 47
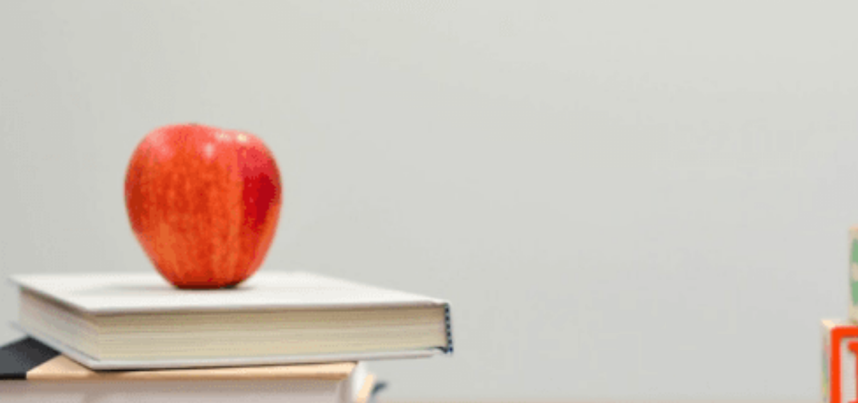
scroll to position [66, 0]
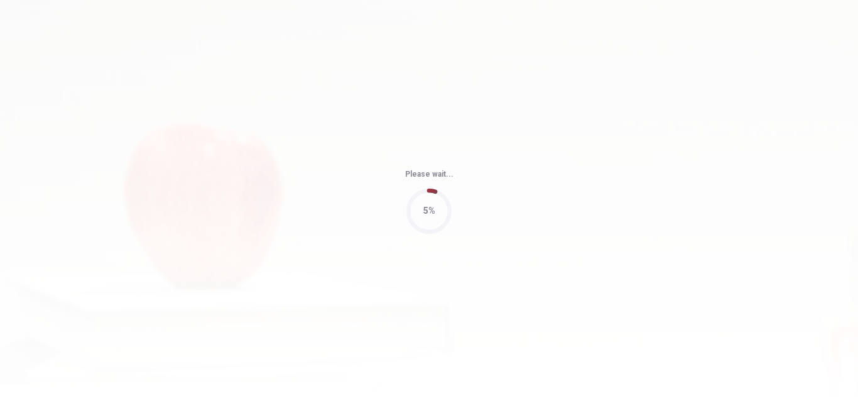
type input "68"
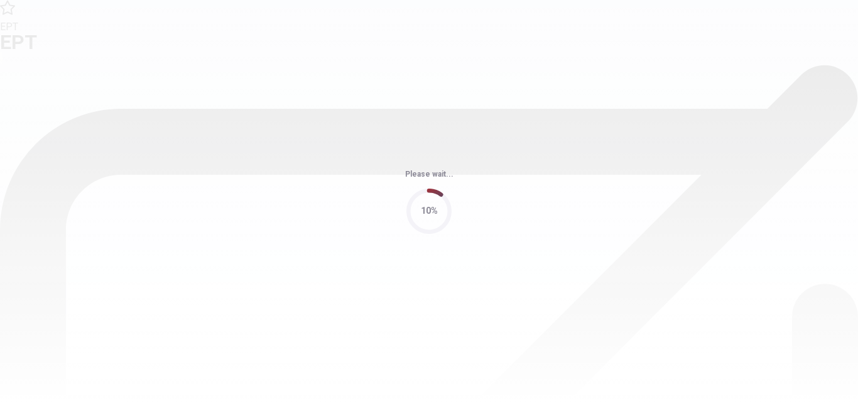
scroll to position [0, 0]
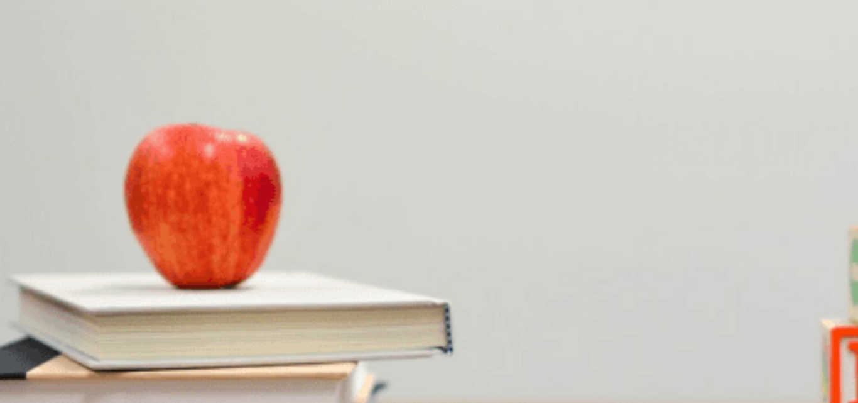
drag, startPoint x: 803, startPoint y: 157, endPoint x: 800, endPoint y: 174, distance: 17.3
click at [800, 192] on div "Question 11 Why is the decision difficult? A She has to work longer hours B The…" at bounding box center [429, 346] width 858 height 309
drag, startPoint x: 803, startPoint y: 281, endPoint x: 795, endPoint y: 298, distance: 19.4
click at [796, 302] on div "Question 11 Why is the decision difficult? A She has to work longer hours B The…" at bounding box center [429, 220] width 858 height 309
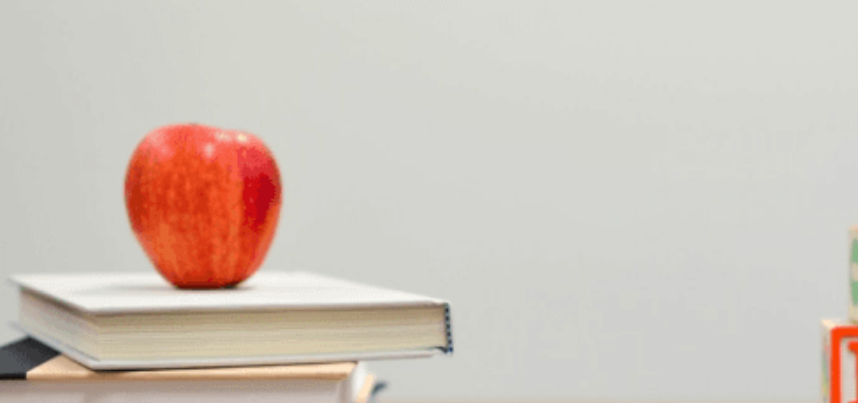
scroll to position [116, 0]
click at [236, 332] on button "C A new job offer" at bounding box center [207, 342] width 58 height 21
click at [361, 258] on span "It would mean moving to a new city" at bounding box center [296, 252] width 130 height 9
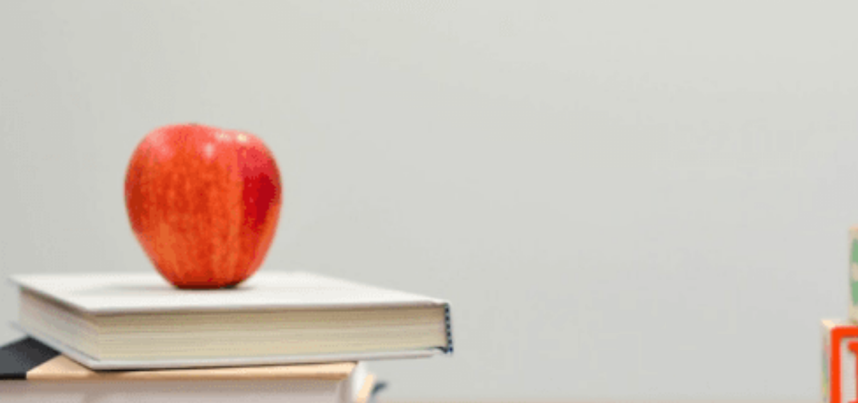
click at [48, 290] on button "A Three hours" at bounding box center [24, 300] width 48 height 21
click at [266, 282] on span "Make a list of pros and cons" at bounding box center [213, 286] width 104 height 9
drag, startPoint x: 796, startPoint y: 221, endPoint x: 792, endPoint y: 187, distance: 33.6
click at [792, 241] on div "Question 14 What does the man suggest she do to help her decide? A Ask for a hi…" at bounding box center [429, 267] width 858 height 53
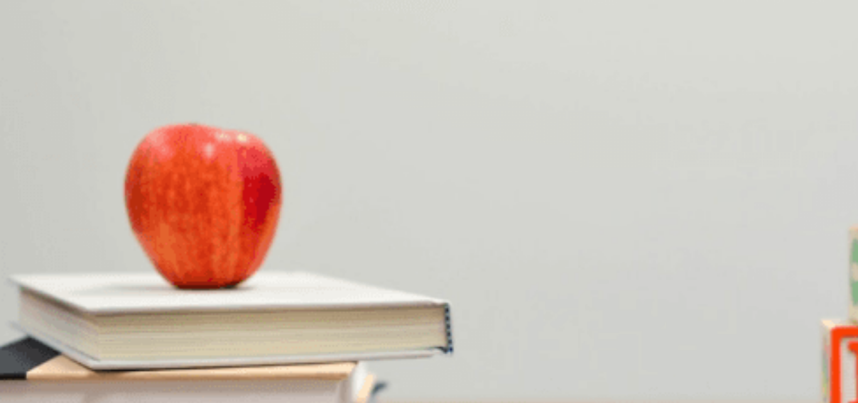
scroll to position [11, 0]
drag, startPoint x: 804, startPoint y: 227, endPoint x: 784, endPoint y: 133, distance: 96.2
click at [787, 181] on div "Question 11 Why is the decision difficult? A She has to work longer hours B The…" at bounding box center [429, 335] width 858 height 309
drag, startPoint x: 804, startPoint y: 106, endPoint x: 801, endPoint y: 77, distance: 29.1
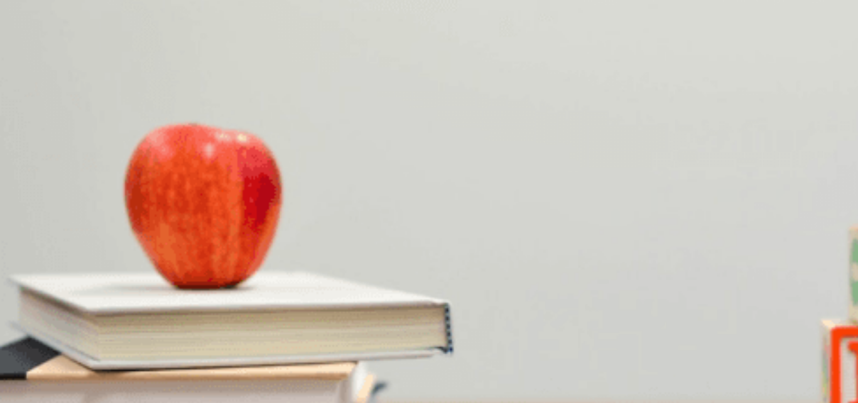
click at [801, 181] on div "Question 11 Why is the decision difficult? A She has to work longer hours B The…" at bounding box center [429, 335] width 858 height 309
click at [235, 332] on button "C She enjoys it" at bounding box center [210, 342] width 50 height 21
drag, startPoint x: 796, startPoint y: 266, endPoint x: 786, endPoint y: 288, distance: 24.5
click at [786, 302] on div "Question 13 How does the woman feel about her current job? A She wants to leave…" at bounding box center [429, 328] width 858 height 53
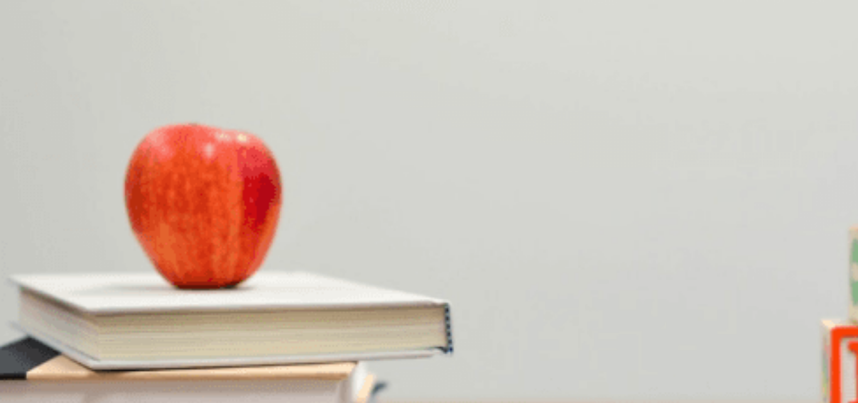
scroll to position [82, 0]
click at [36, 65] on button "Continue" at bounding box center [18, 88] width 36 height 47
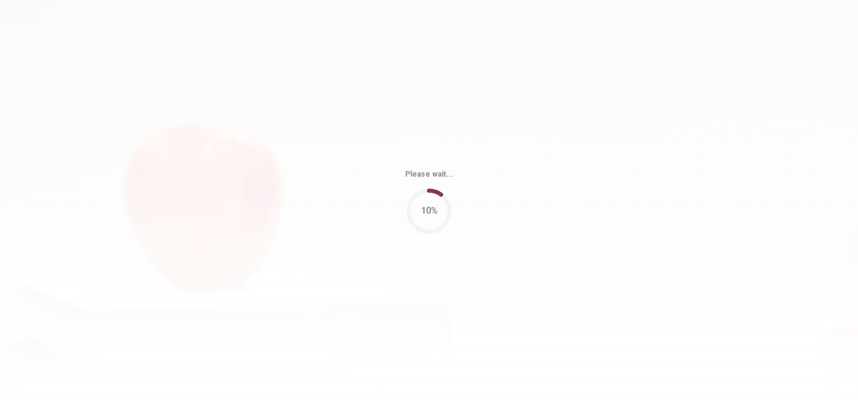
type input "76"
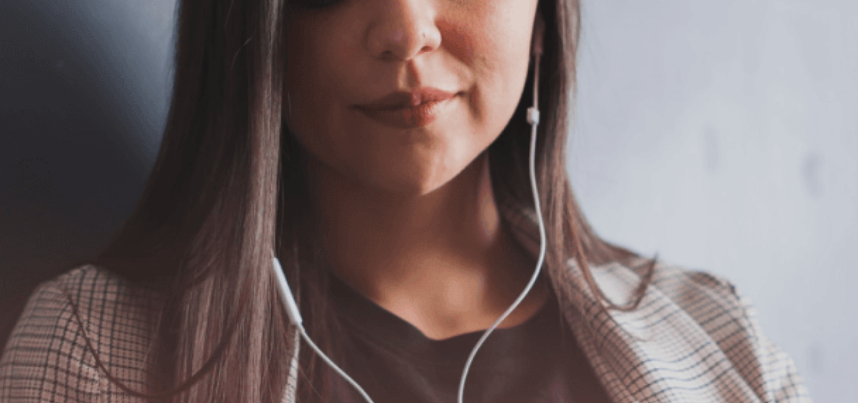
scroll to position [188, 0]
click at [36, 65] on button "Continue" at bounding box center [18, 88] width 36 height 47
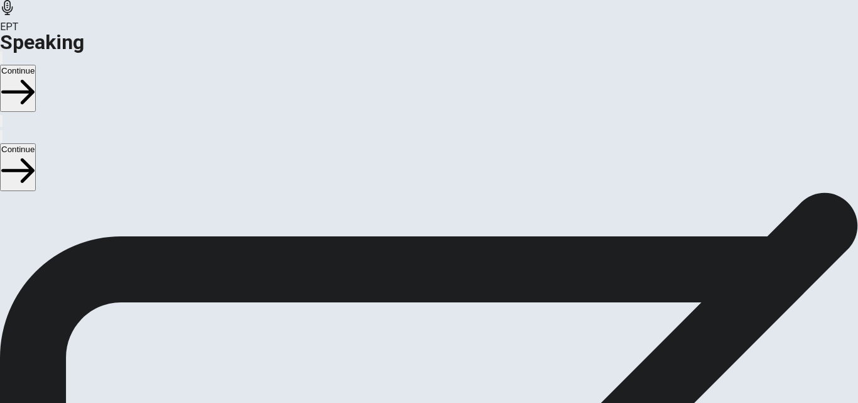
scroll to position [134, 0]
click at [452, 273] on div "Stop Recording" at bounding box center [429, 353] width 45 height 160
click at [414, 319] on icon "Play Audio" at bounding box center [414, 319] width 0 height 0
click at [36, 65] on button "Continue" at bounding box center [18, 88] width 36 height 47
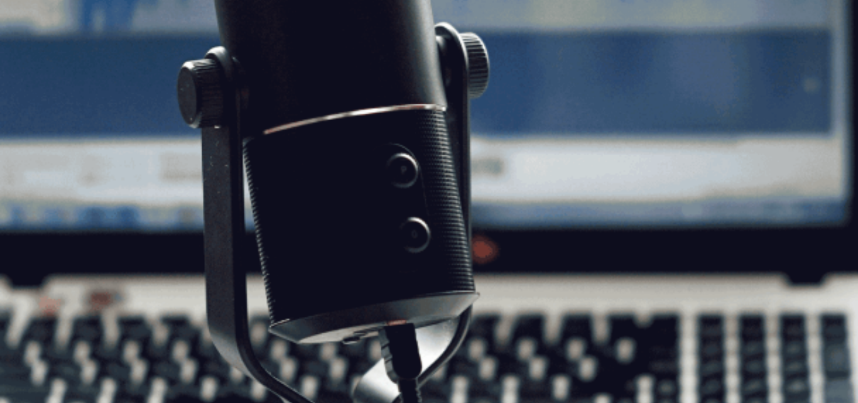
scroll to position [212, 0]
click at [36, 65] on button "Continue" at bounding box center [18, 88] width 36 height 47
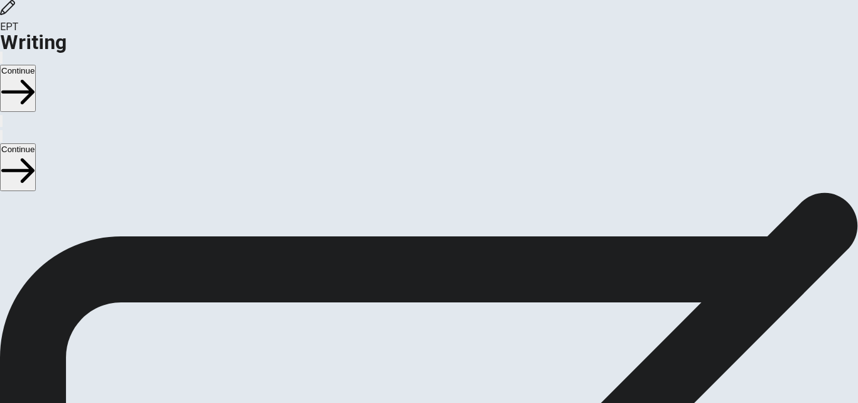
scroll to position [102, 0]
click at [36, 65] on button "Continue" at bounding box center [18, 88] width 36 height 47
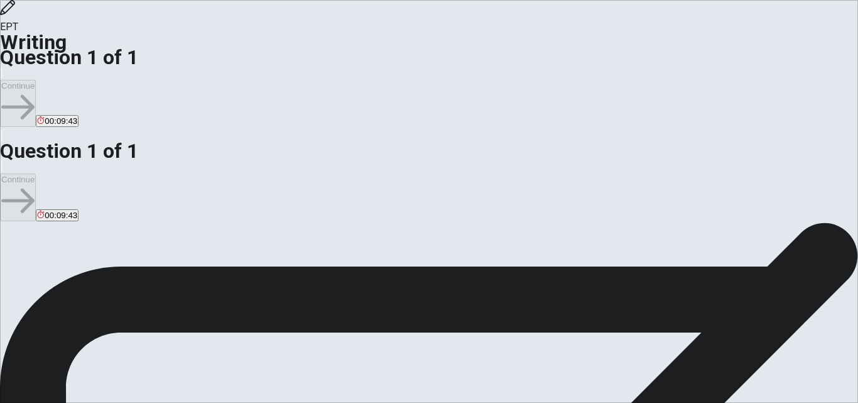
scroll to position [0, 0]
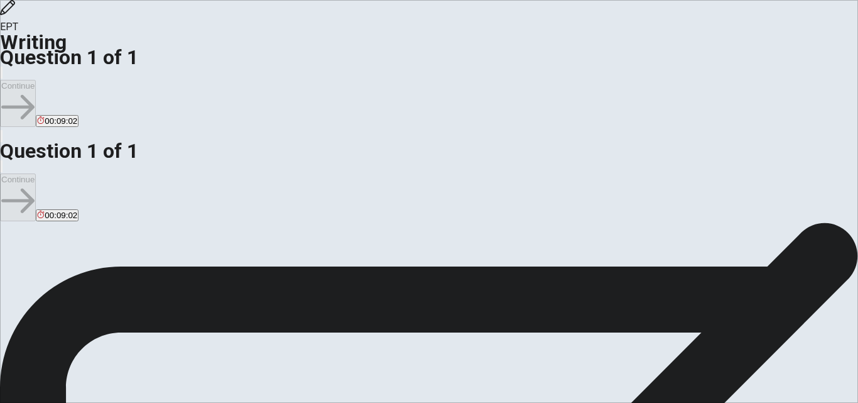
drag, startPoint x: 635, startPoint y: 128, endPoint x: 603, endPoint y: 128, distance: 31.4
drag, startPoint x: 671, startPoint y: 126, endPoint x: 648, endPoint y: 125, distance: 23.3
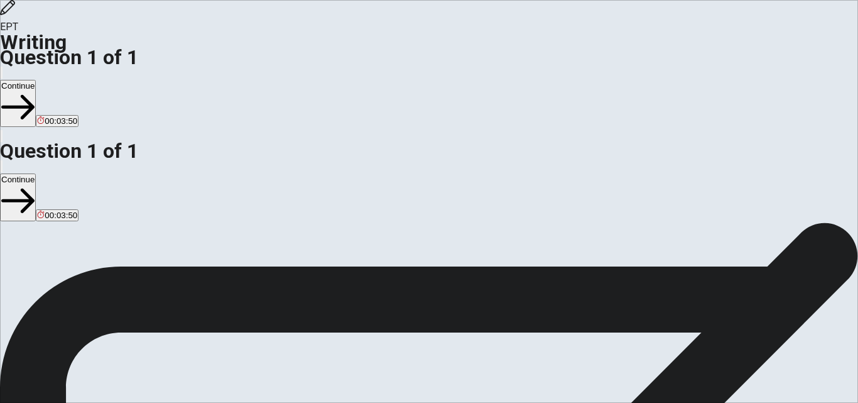
drag, startPoint x: 660, startPoint y: 95, endPoint x: 600, endPoint y: 93, distance: 59.7
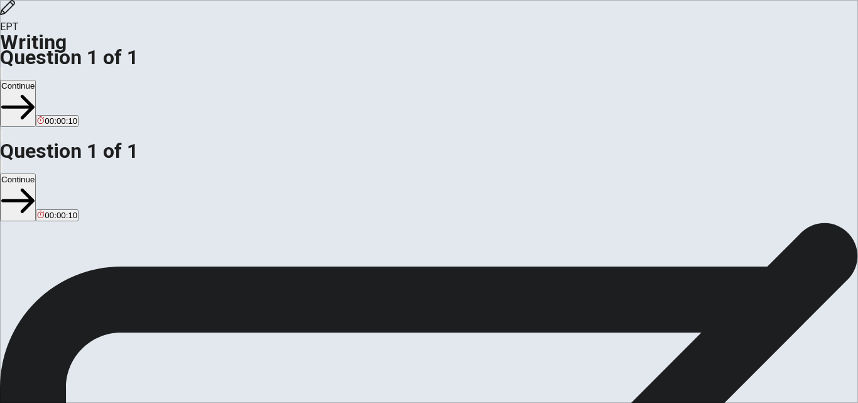
type textarea "Nowdays thanks to social media,it is becoming famous to have a healthy lifestyl…"
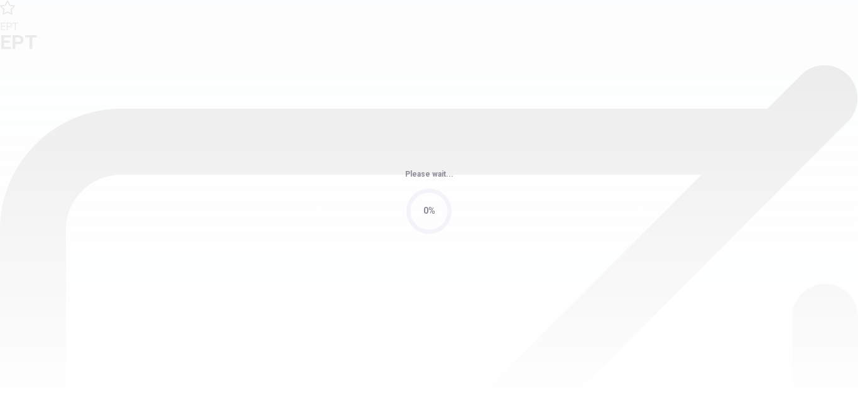
scroll to position [0, 0]
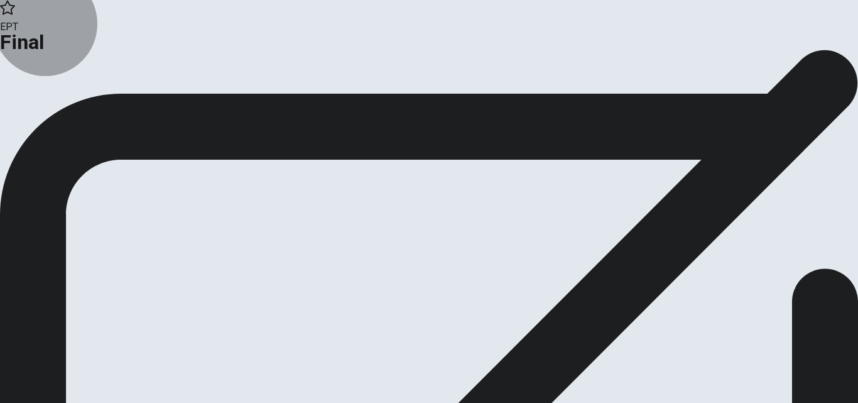
click at [51, 112] on button "Continue" at bounding box center [25, 103] width 51 height 17
